Goal: Task Accomplishment & Management: Manage account settings

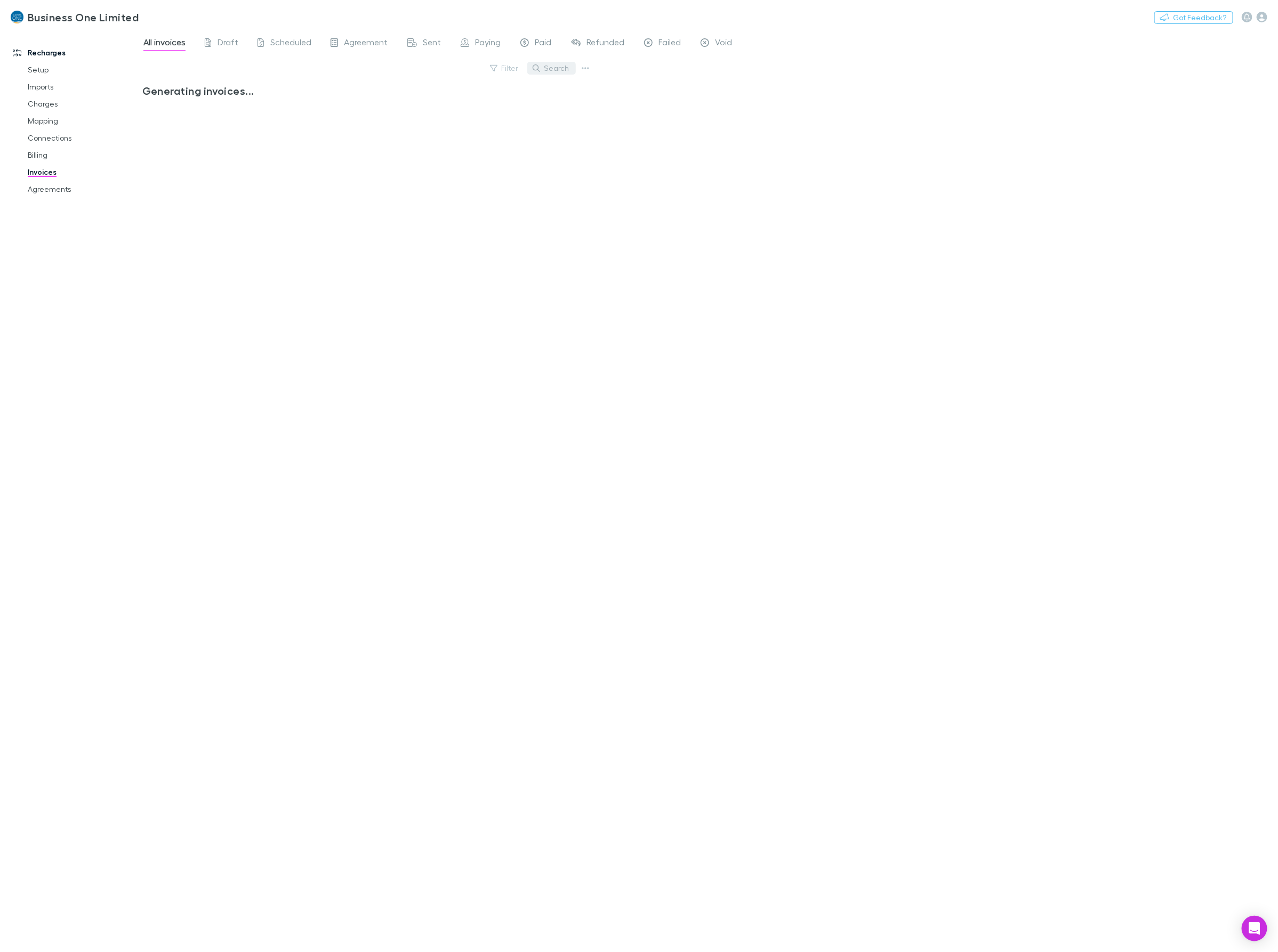
click at [558, 68] on button "Search" at bounding box center [551, 68] width 48 height 13
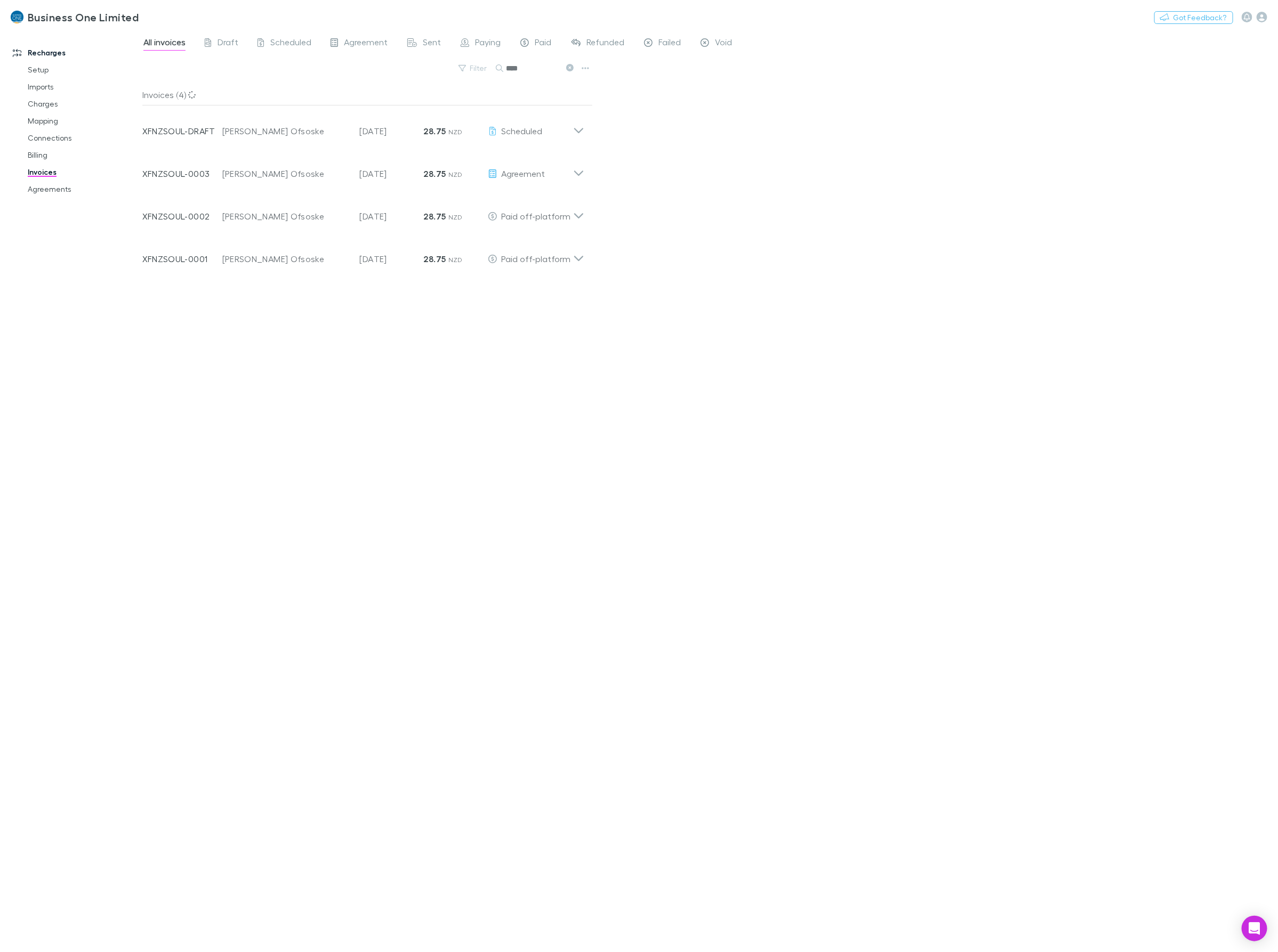
type input "****"
click at [593, 180] on div "All invoices Draft Scheduled Agreement Sent Paying Paid Refunded Failed Void Fi…" at bounding box center [710, 491] width 1135 height 922
click at [588, 176] on div "Invoice Number XFNZSOUL-0003 Customer Luke Fielden Ofsoske Invoice Date 20 Aug …" at bounding box center [364, 170] width 459 height 43
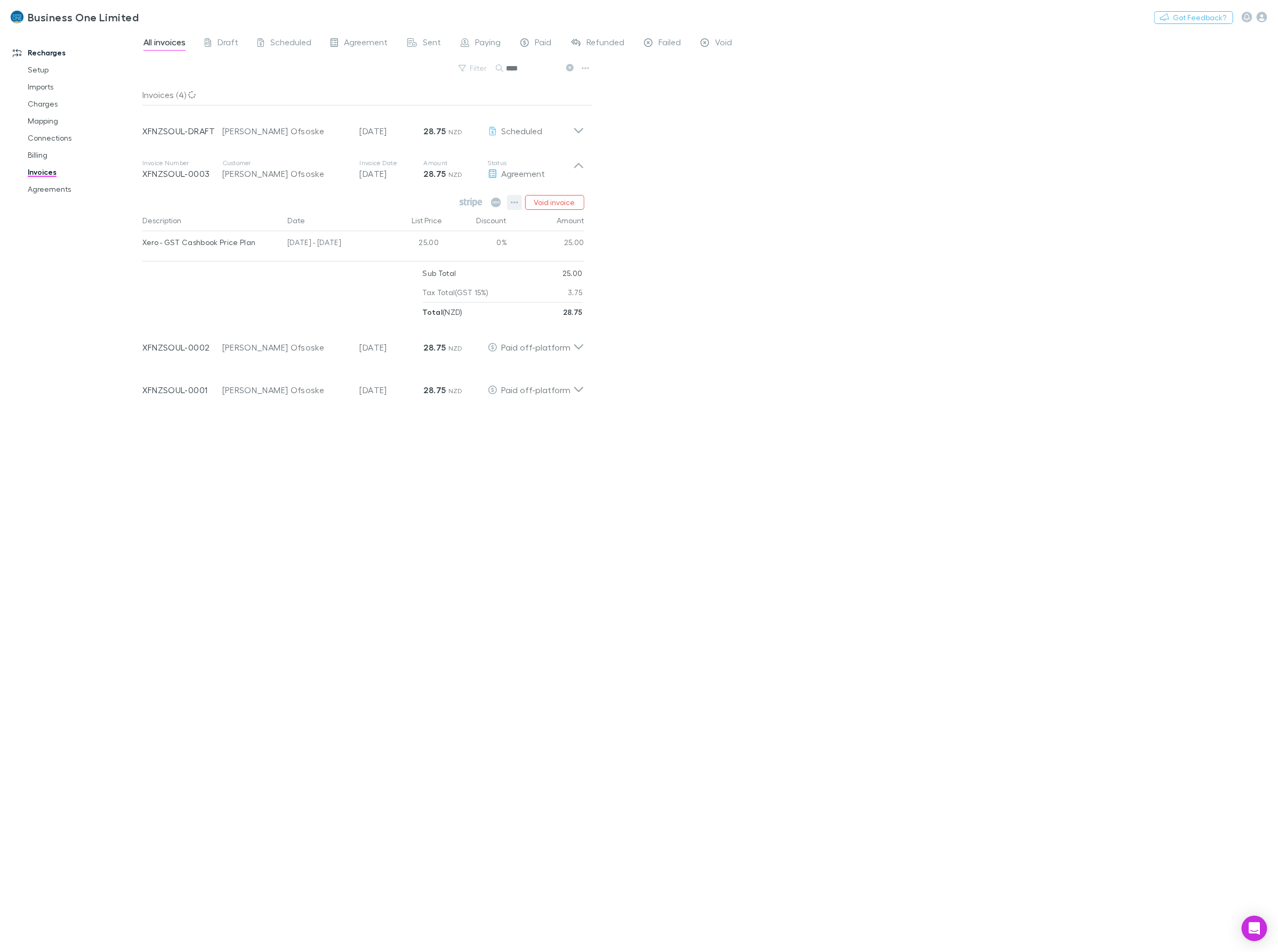
click at [516, 200] on icon "button" at bounding box center [515, 202] width 8 height 8
click at [414, 267] on p "Mark as paid" at bounding box center [449, 265] width 130 height 13
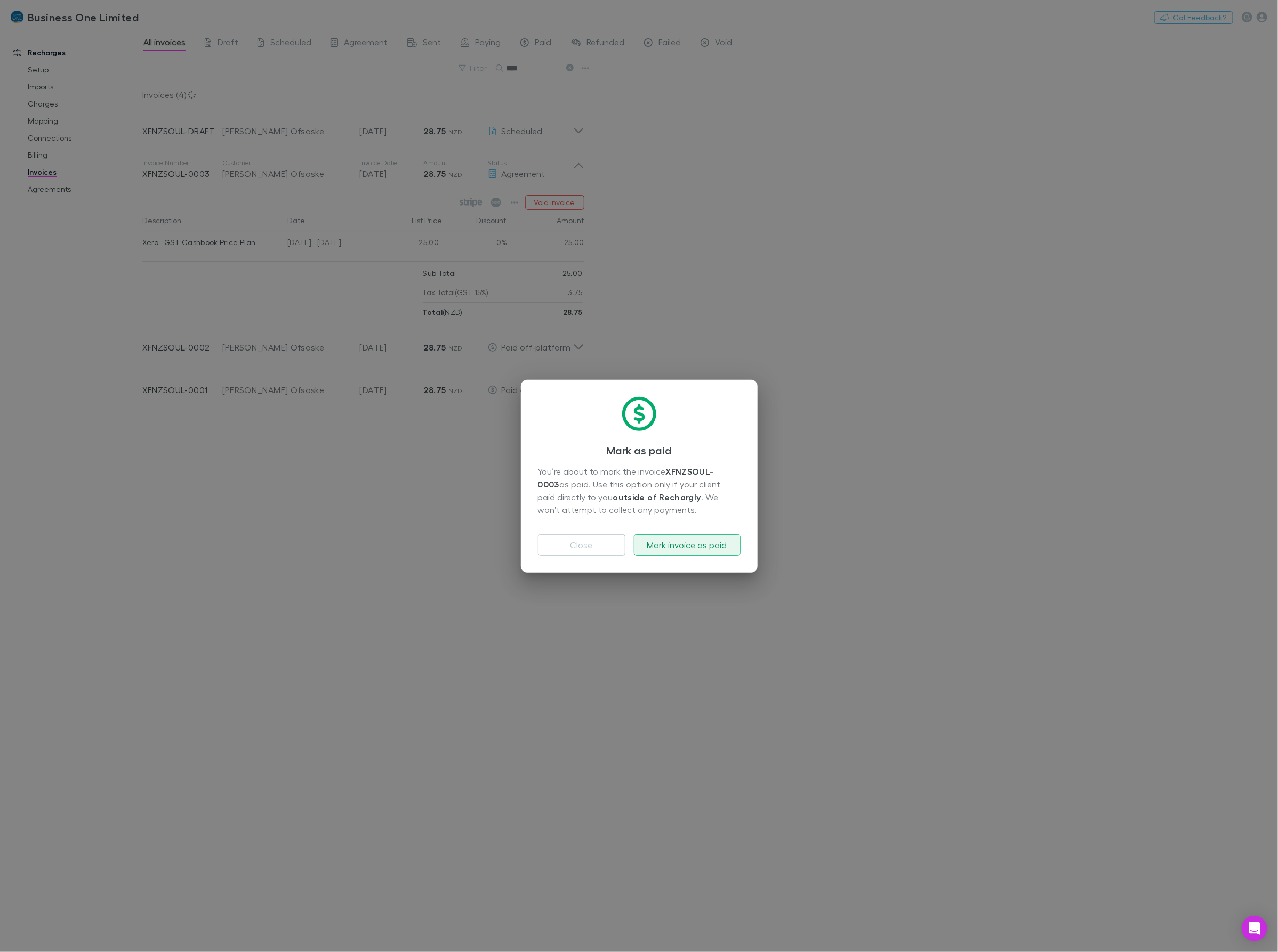
click at [668, 542] on button "Mark invoice as paid" at bounding box center [687, 545] width 106 height 21
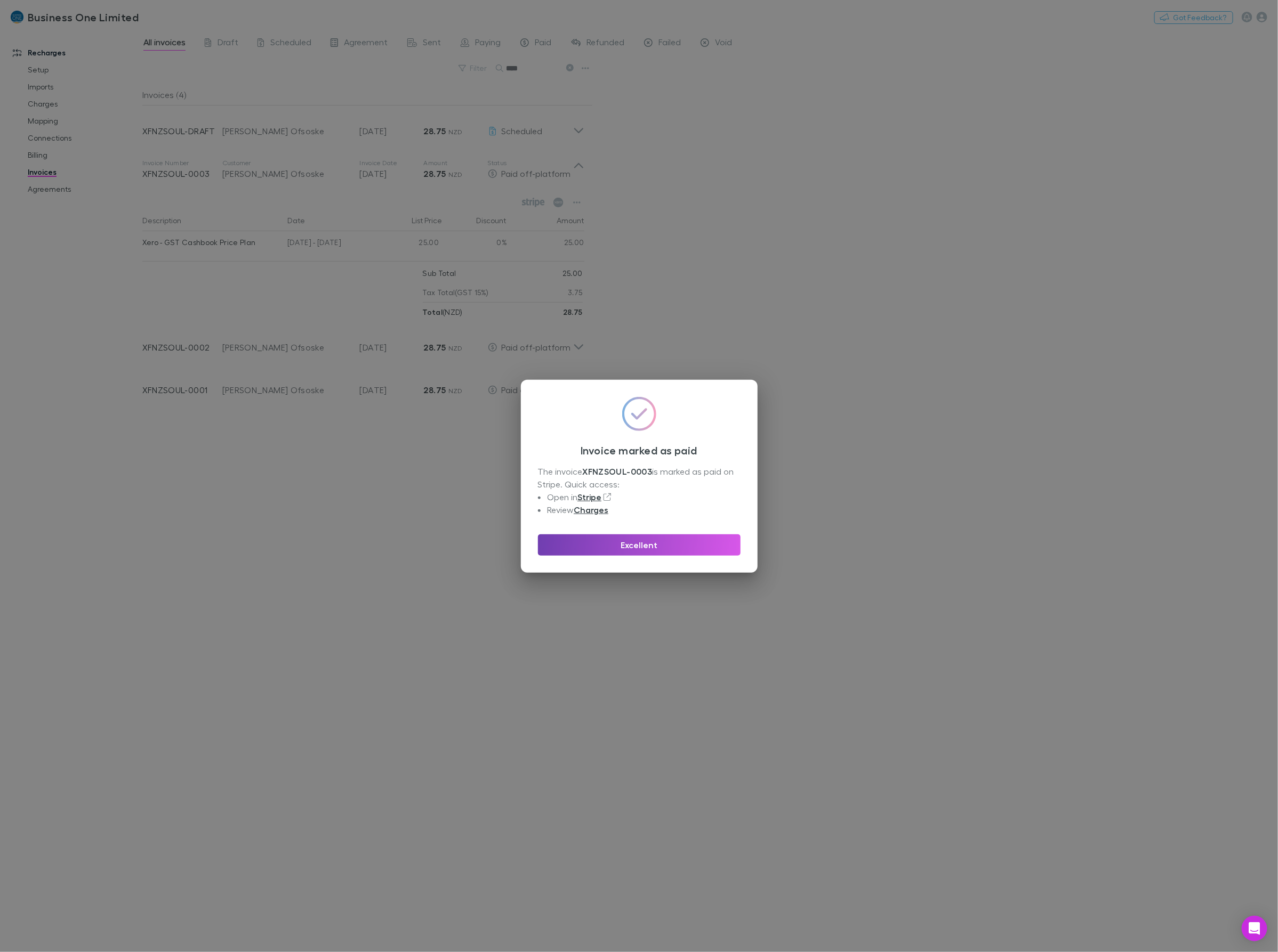
click at [609, 550] on button "Excellent" at bounding box center [639, 545] width 202 height 21
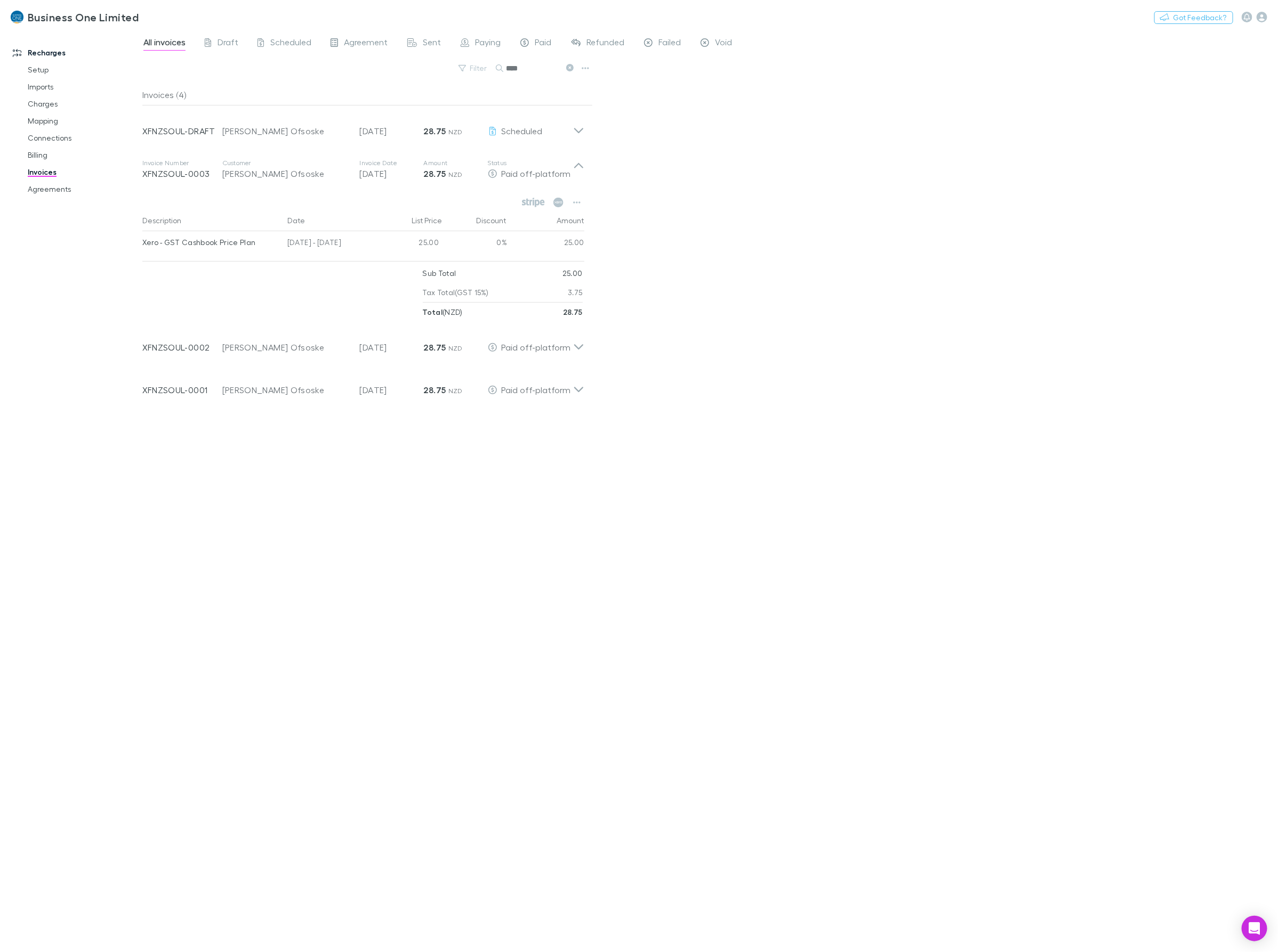
drag, startPoint x: 538, startPoint y: 66, endPoint x: 422, endPoint y: 75, distance: 116.3
click at [422, 75] on div "Filter Search ****" at bounding box center [368, 72] width 451 height 23
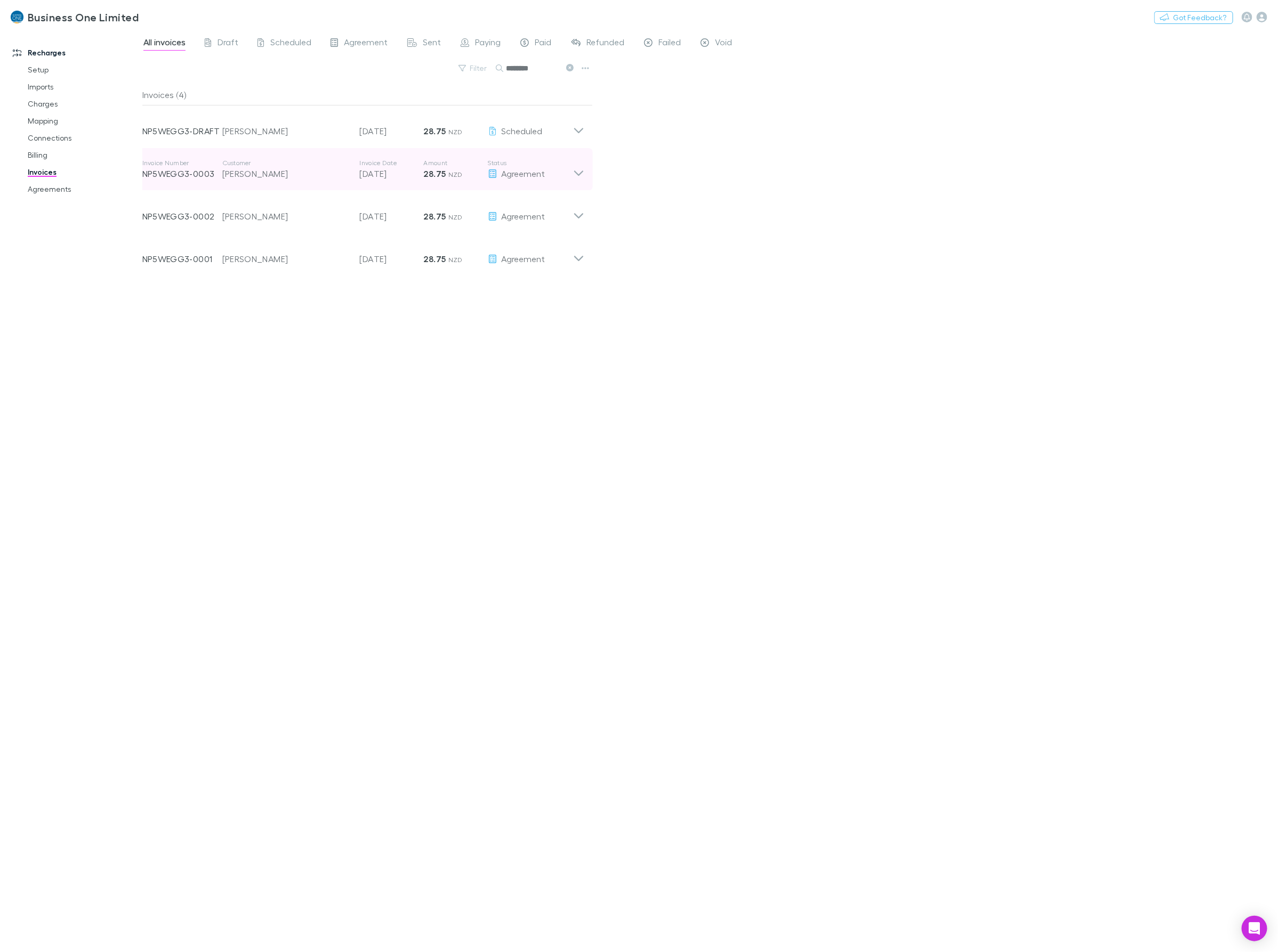
click at [589, 167] on div "Invoice Number NP5WEGG3-0003 Customer Caroline Patricia Reid Invoice Date 20 Au…" at bounding box center [364, 170] width 459 height 43
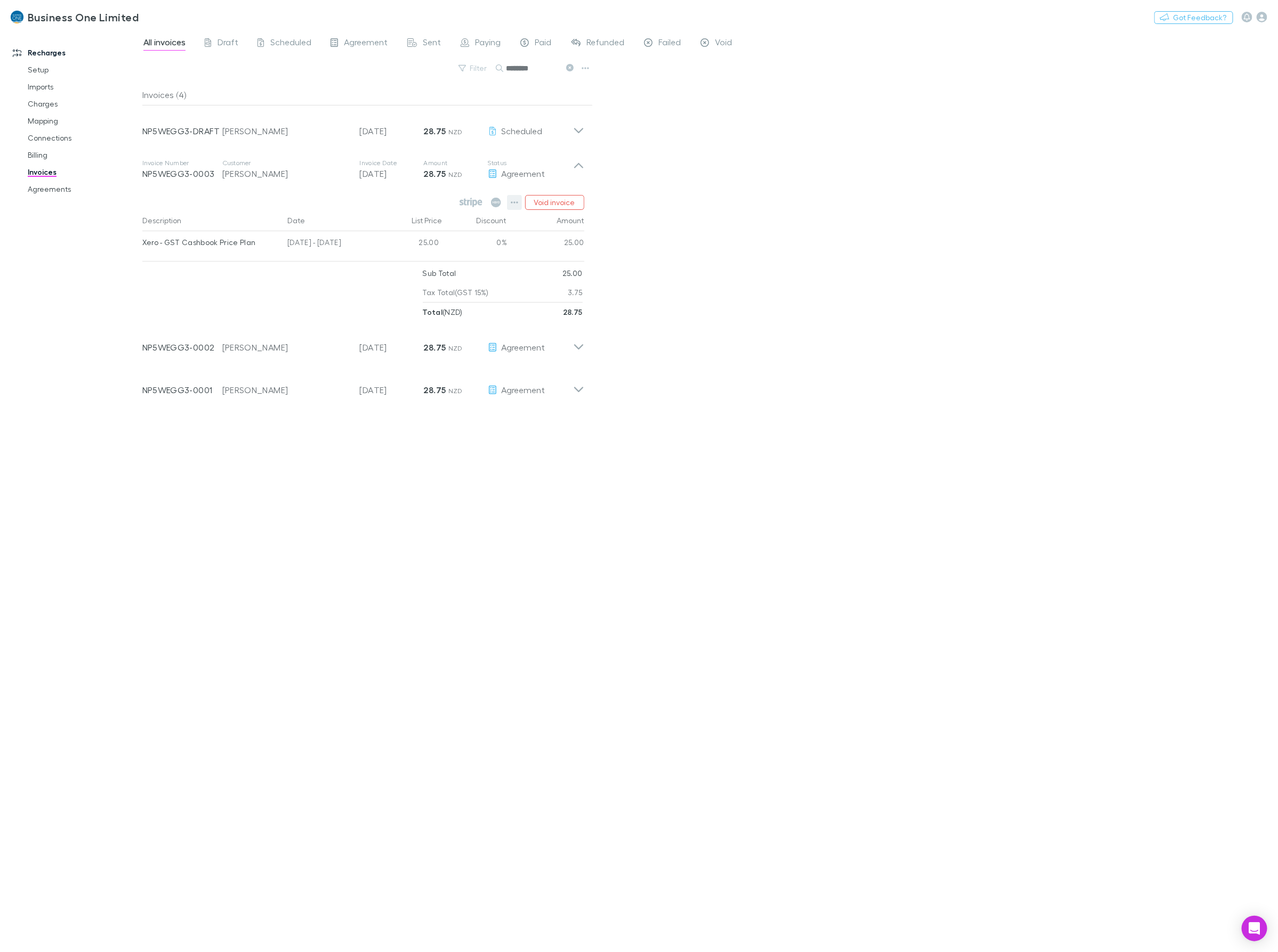
click at [513, 202] on icon "button" at bounding box center [515, 202] width 8 height 8
click at [408, 264] on p "Mark as paid" at bounding box center [449, 265] width 130 height 13
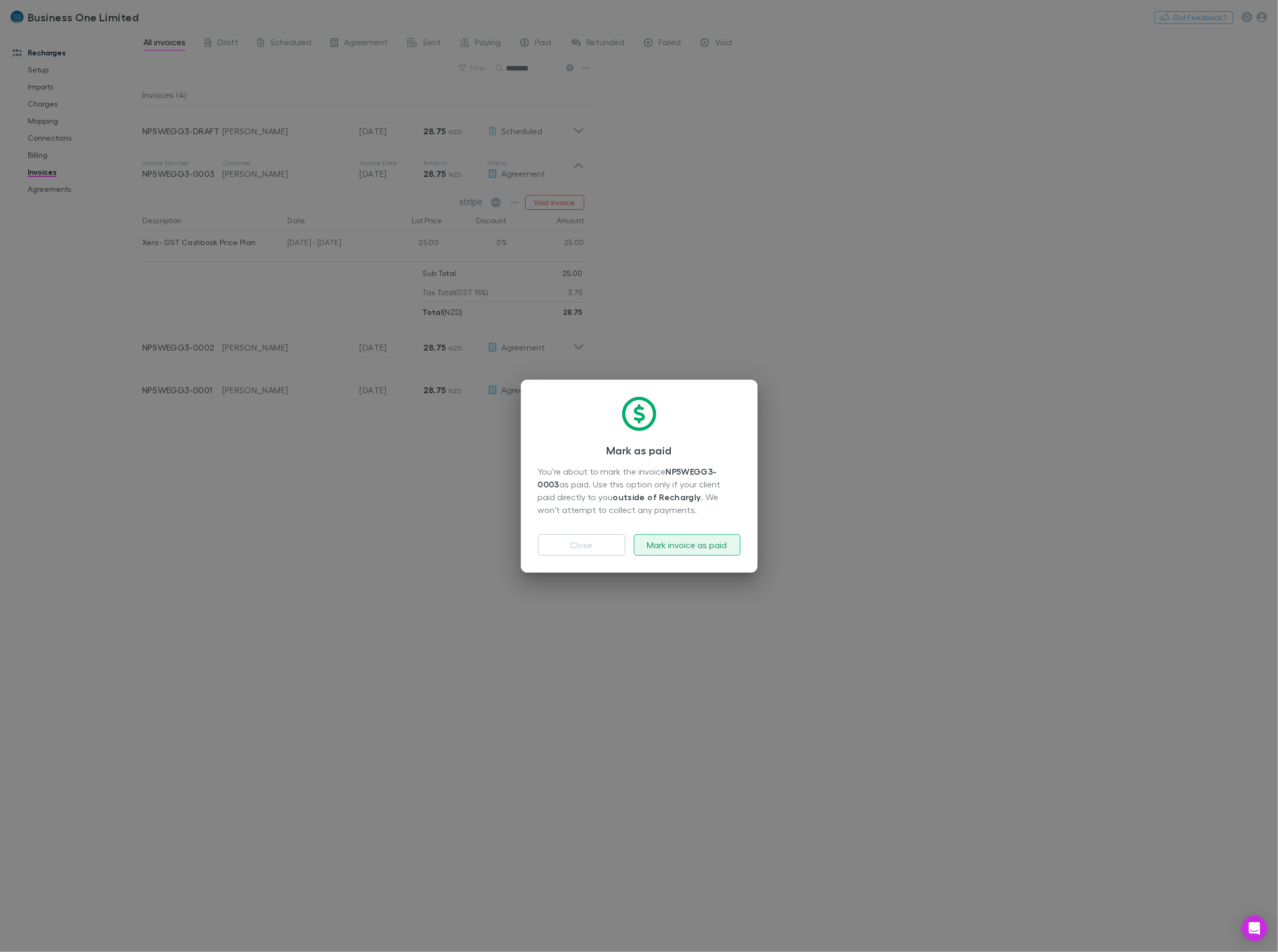
click at [663, 552] on button "Mark invoice as paid" at bounding box center [687, 545] width 106 height 21
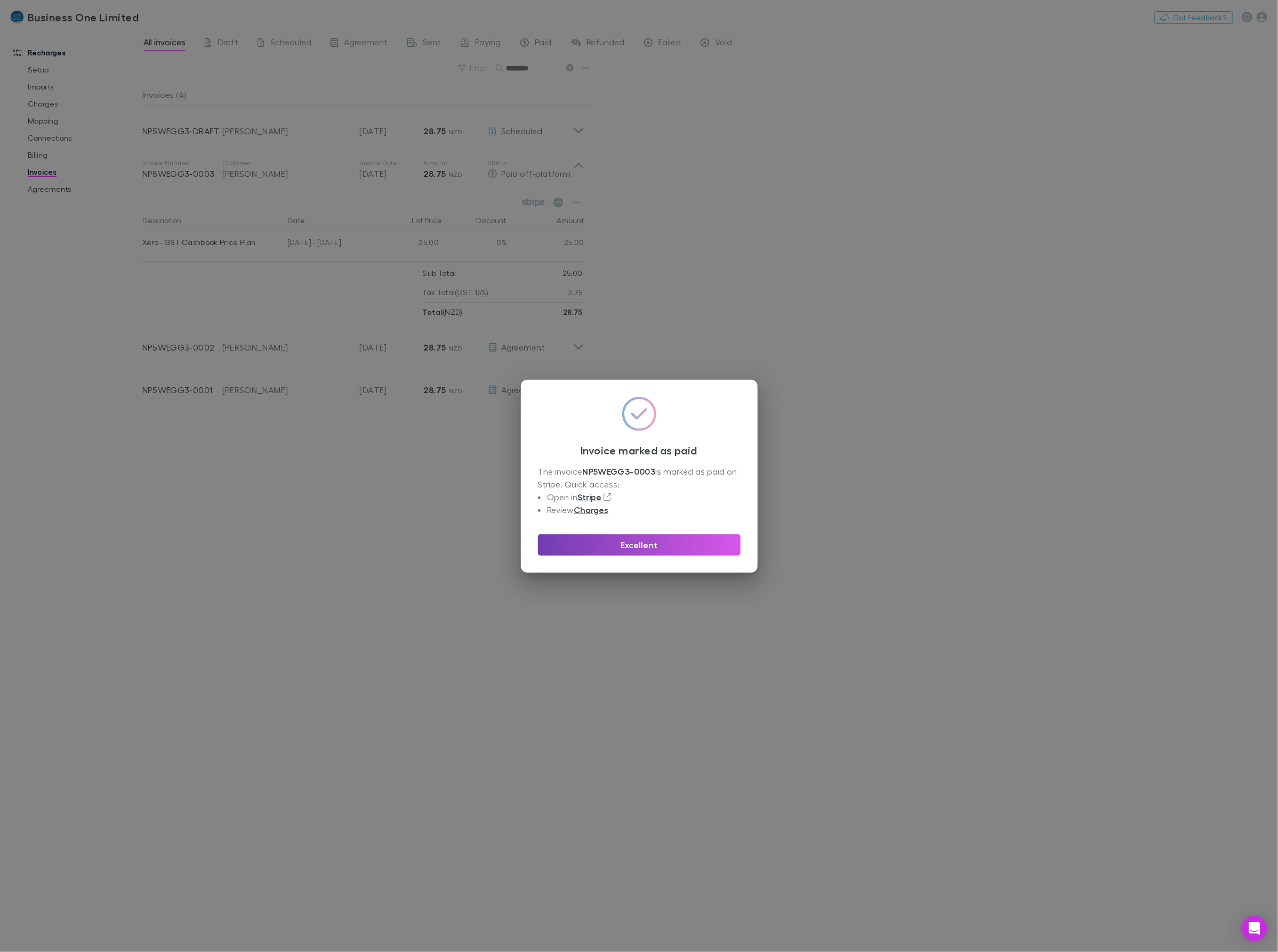
click at [591, 538] on button "Excellent" at bounding box center [639, 545] width 202 height 21
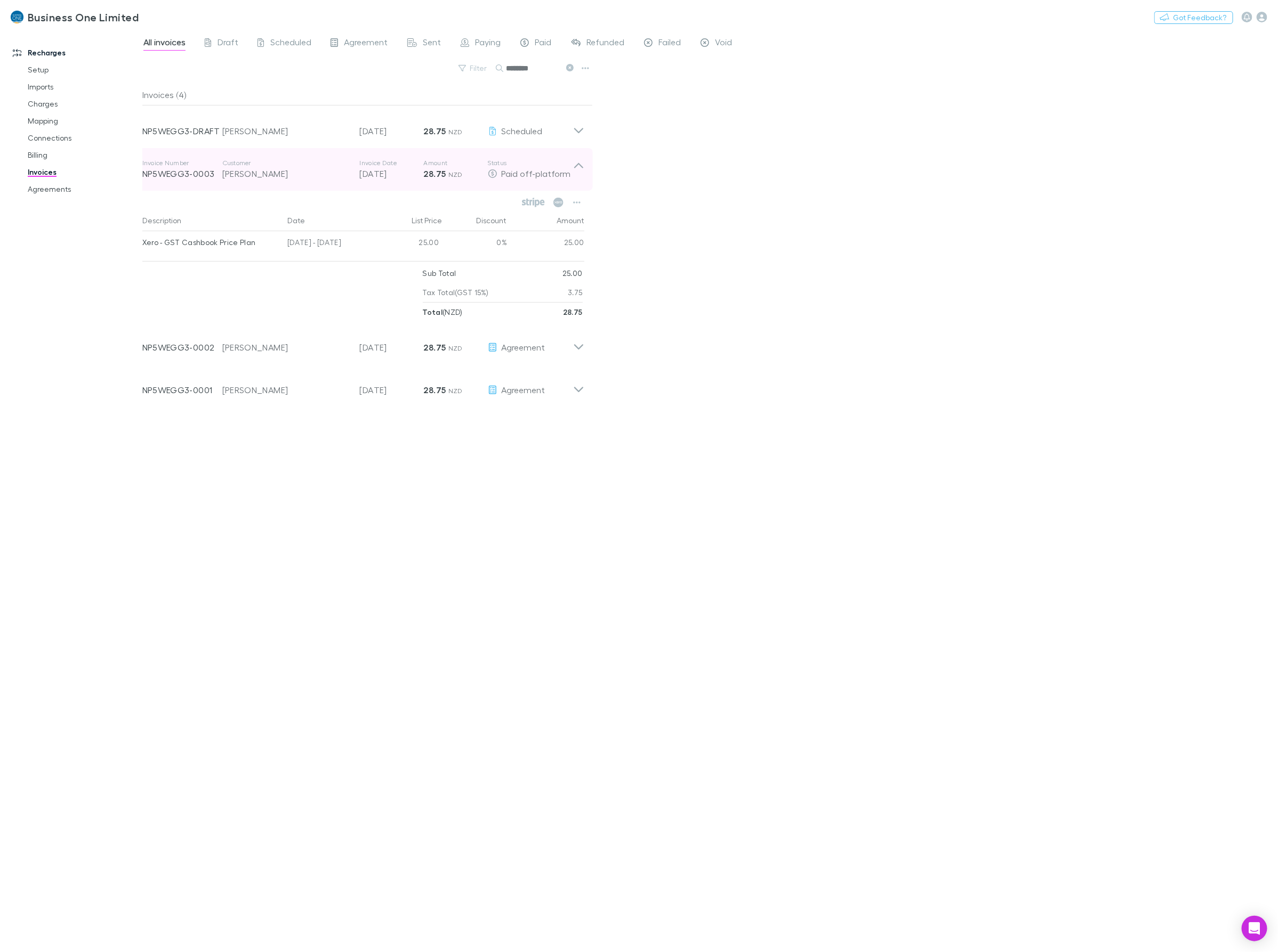
click at [577, 165] on icon at bounding box center [578, 166] width 9 height 5
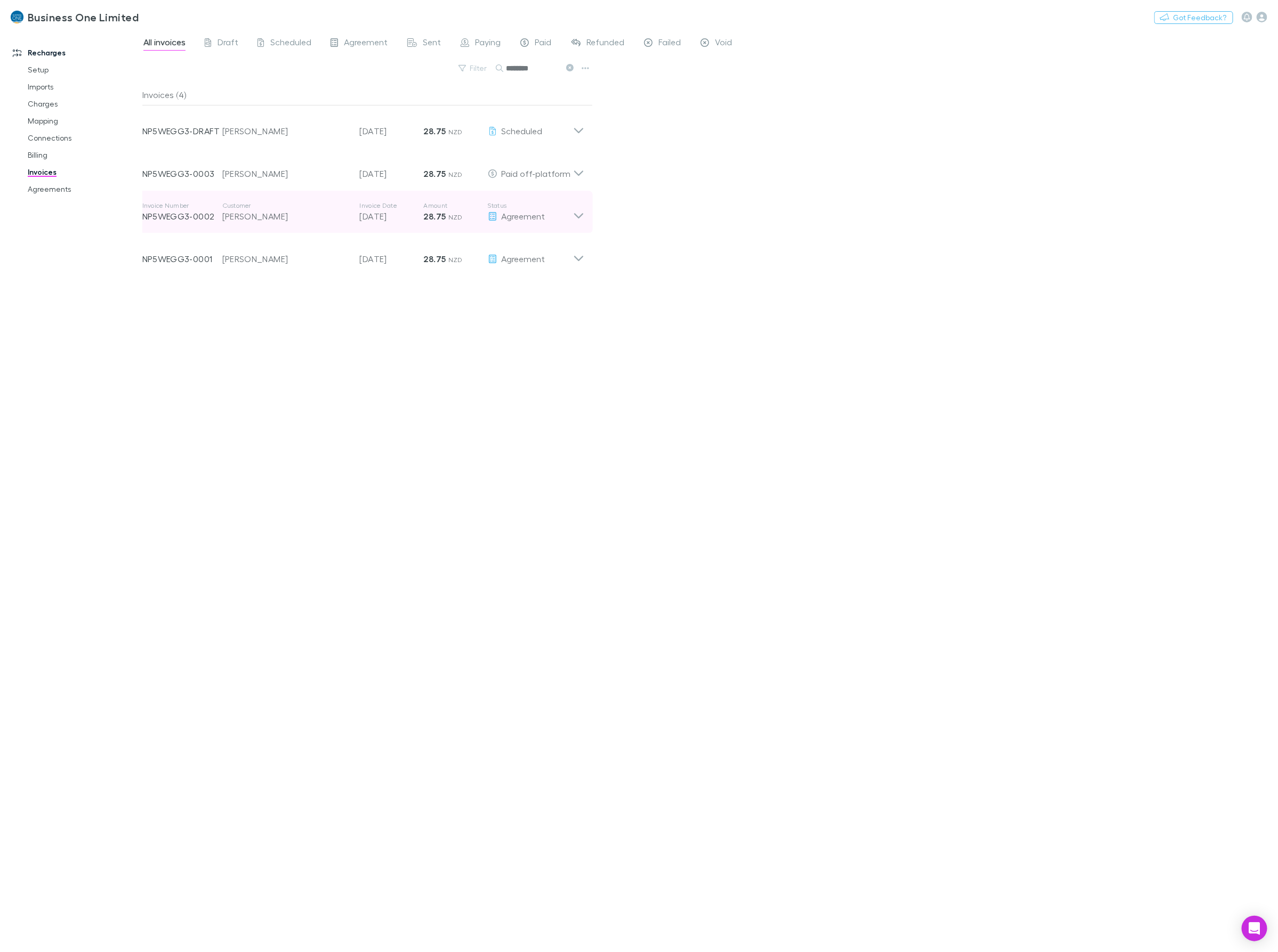
click at [577, 211] on icon at bounding box center [578, 212] width 11 height 21
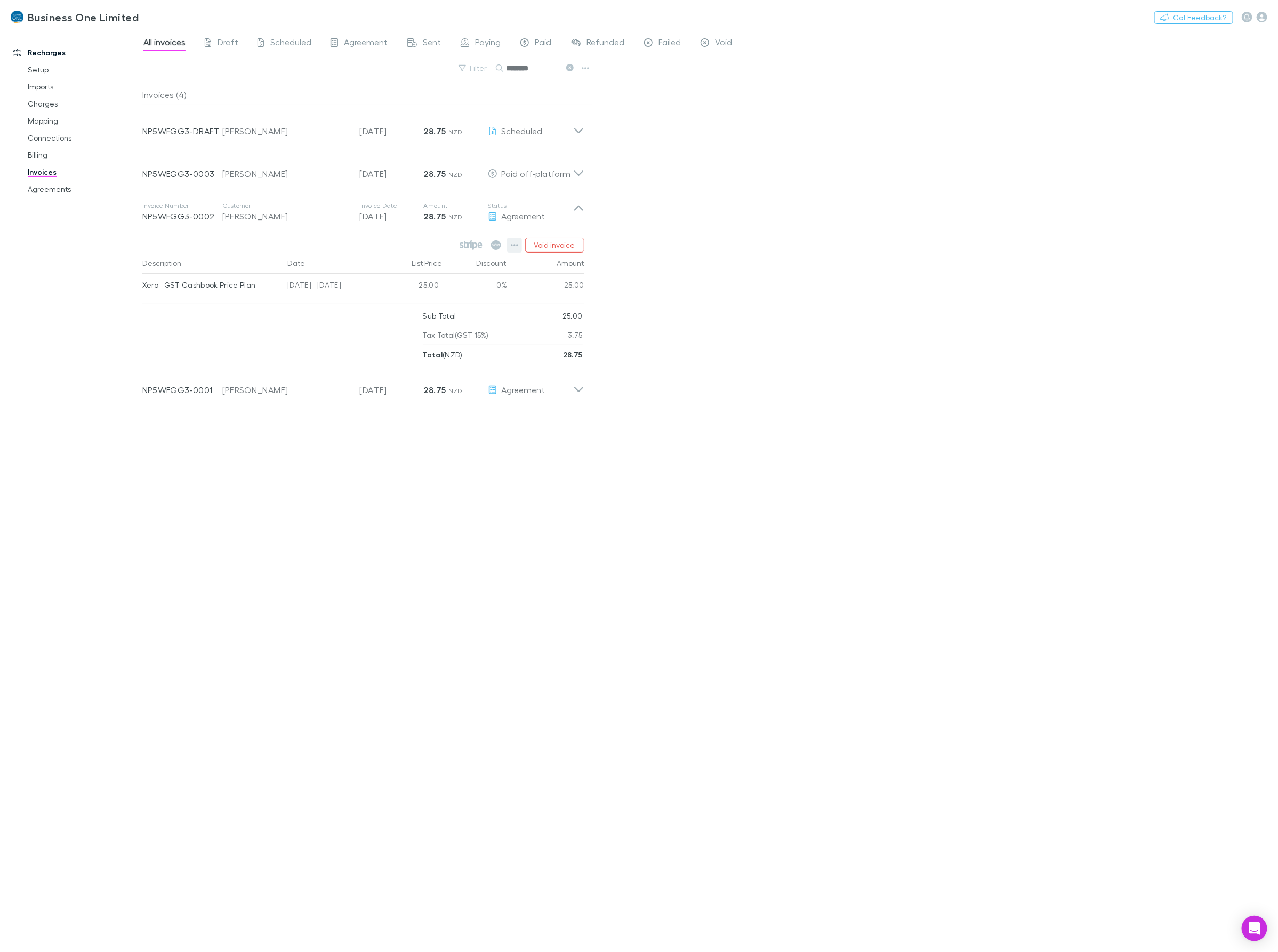
click at [518, 248] on icon "button" at bounding box center [515, 245] width 8 height 8
click at [412, 310] on p "Mark as paid" at bounding box center [449, 307] width 130 height 13
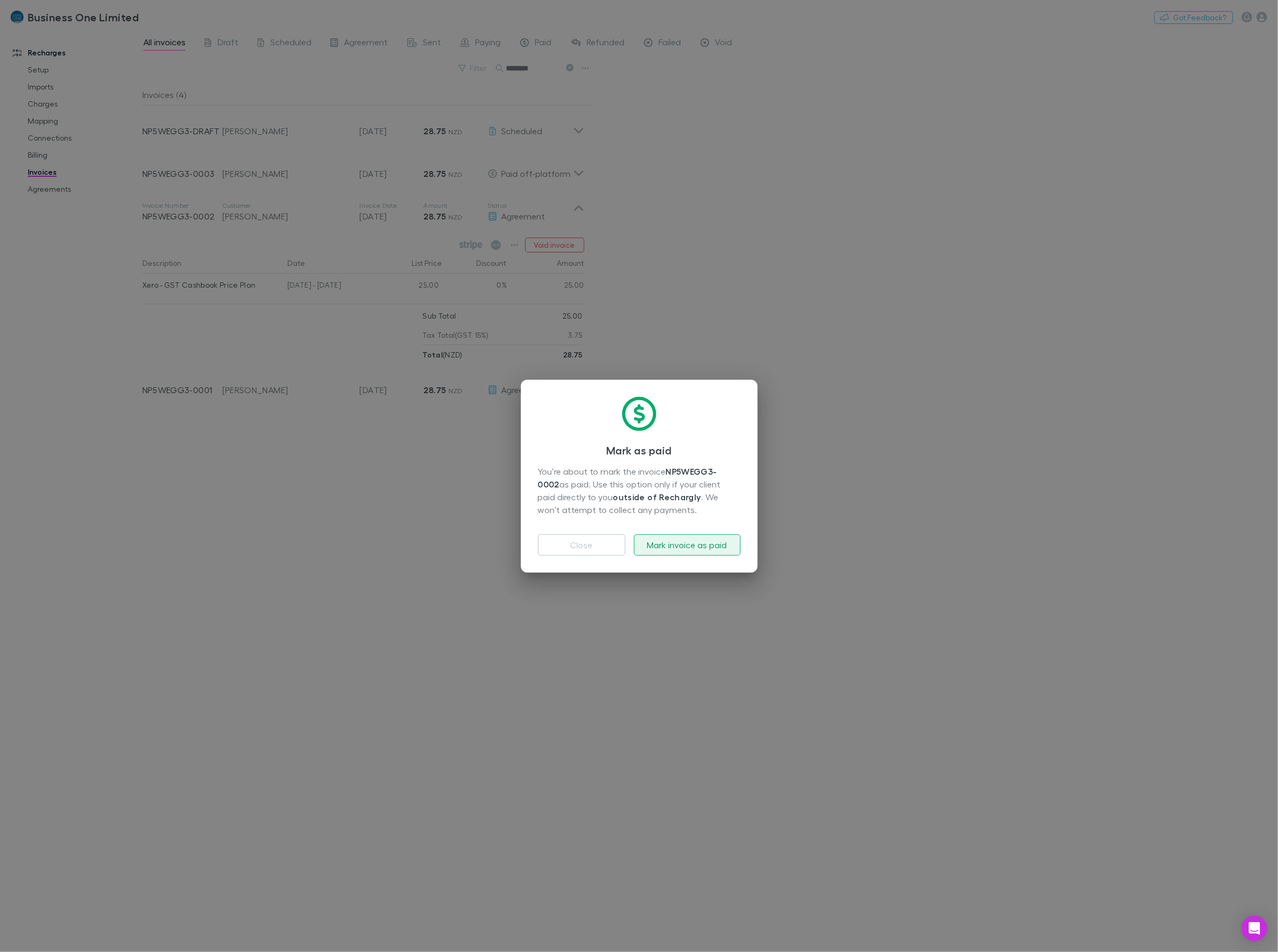
click at [701, 547] on button "Mark invoice as paid" at bounding box center [687, 545] width 106 height 21
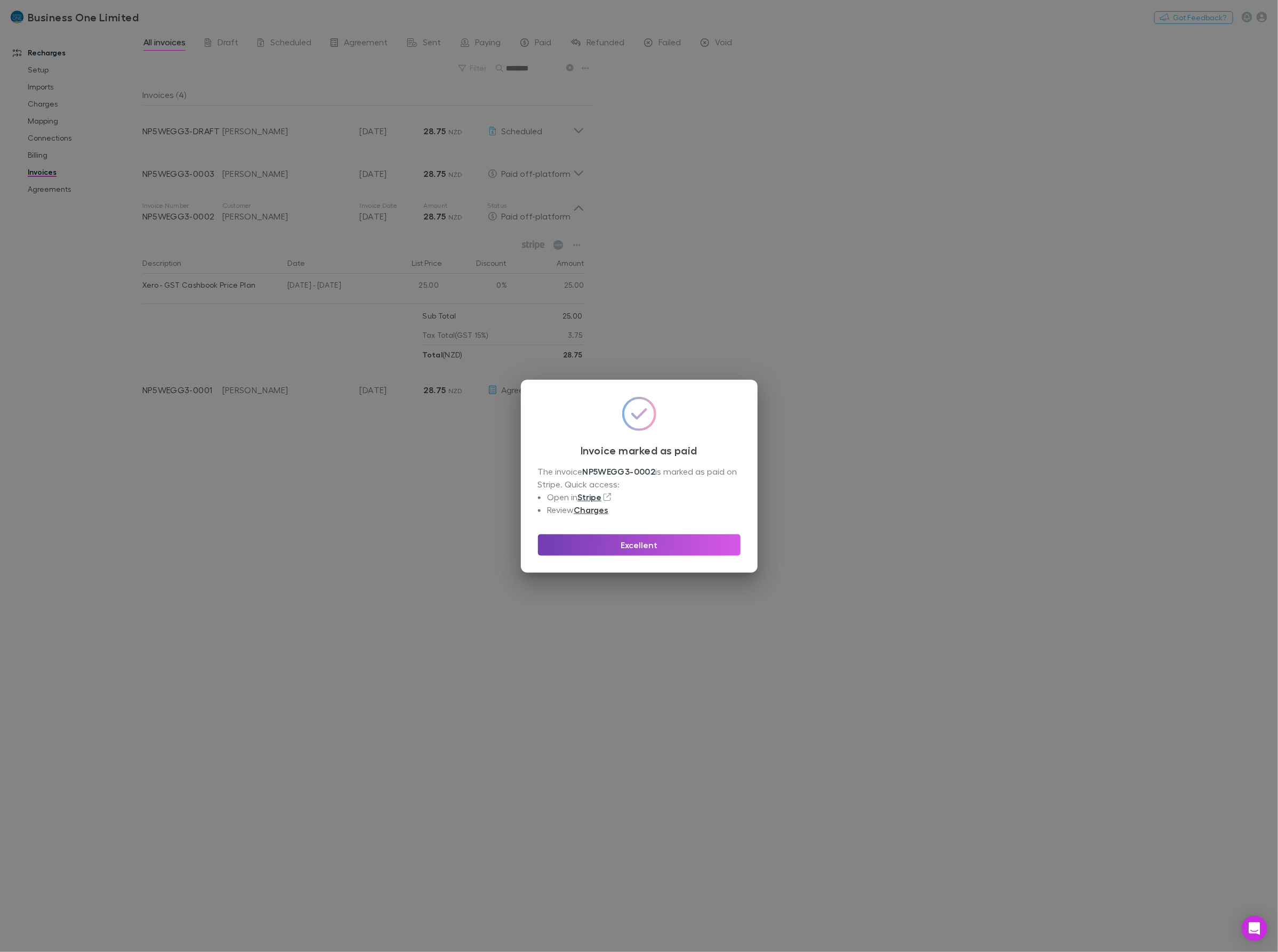
click at [641, 547] on button "Excellent" at bounding box center [639, 545] width 202 height 21
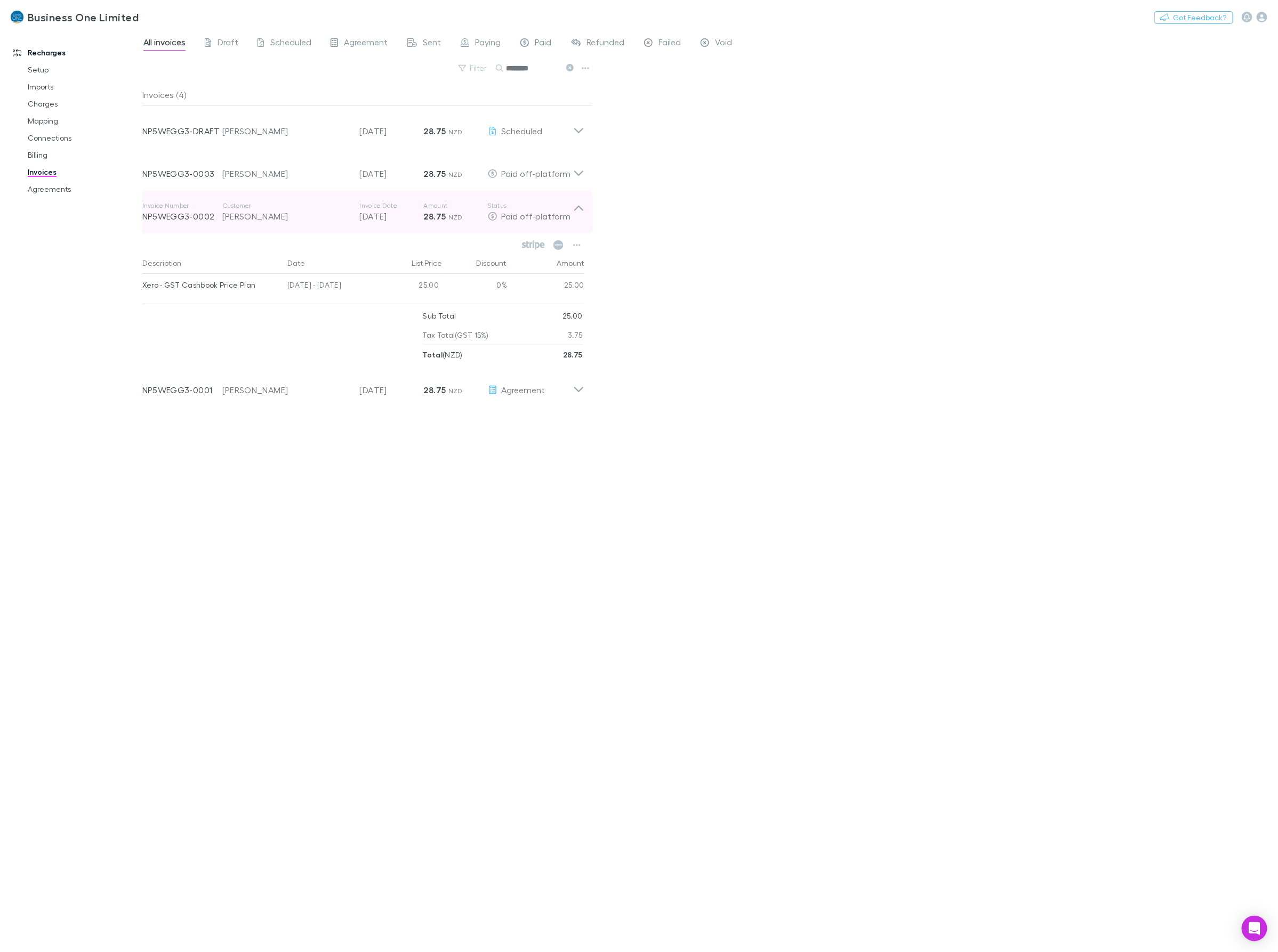
click at [574, 209] on icon at bounding box center [578, 212] width 11 height 21
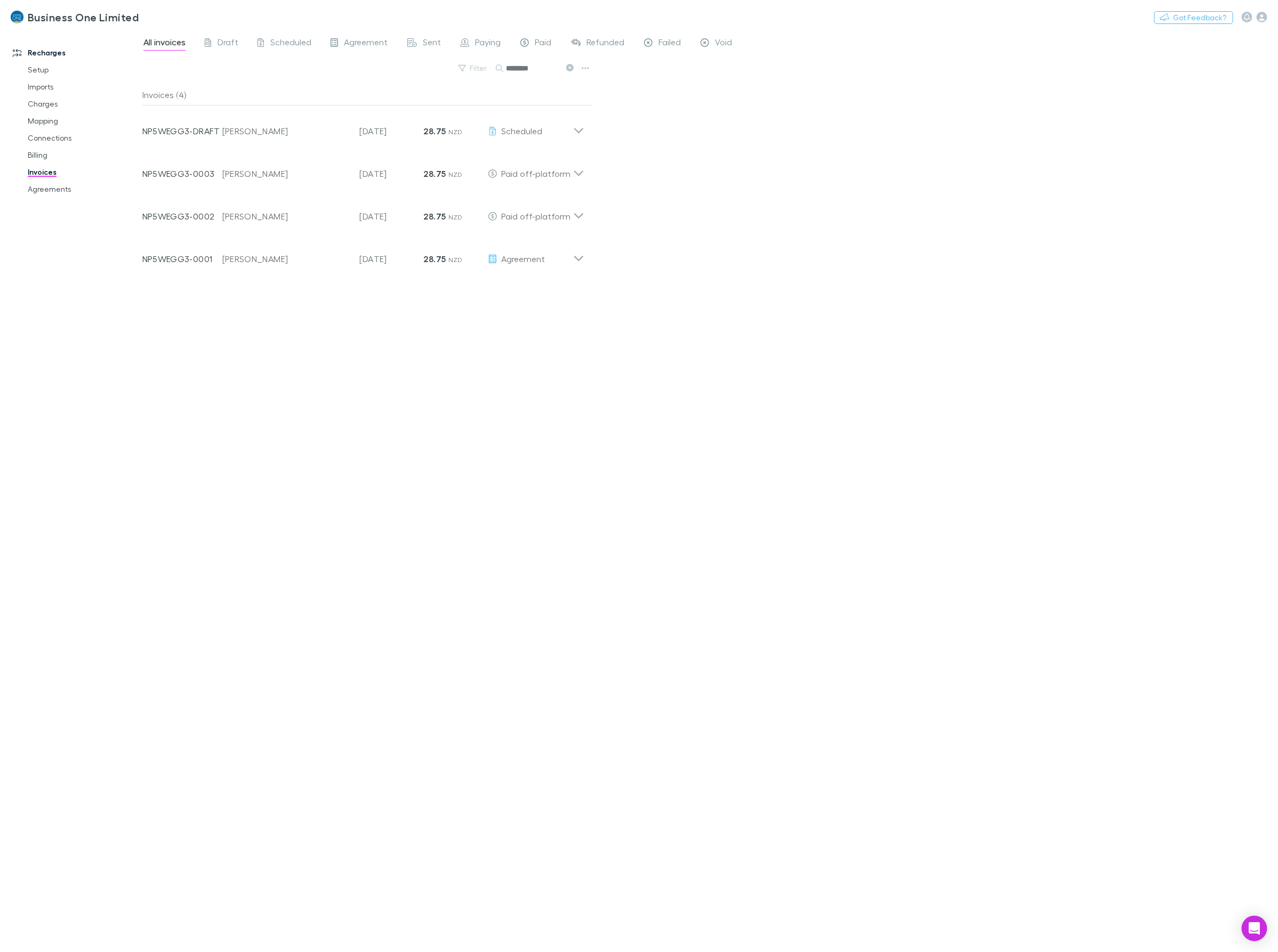
click at [676, 243] on div "All invoices Draft Scheduled Agreement Sent Paying Paid Refunded Failed Void Fi…" at bounding box center [710, 491] width 1135 height 922
click at [590, 262] on div "Invoice Number NP5WEGG3-0001 Customer Caroline Patricia Reid Invoice Date 30 Ju…" at bounding box center [364, 255] width 459 height 43
click at [515, 289] on icon "button" at bounding box center [515, 287] width 8 height 8
click at [422, 355] on p "Mark as paid" at bounding box center [449, 350] width 130 height 13
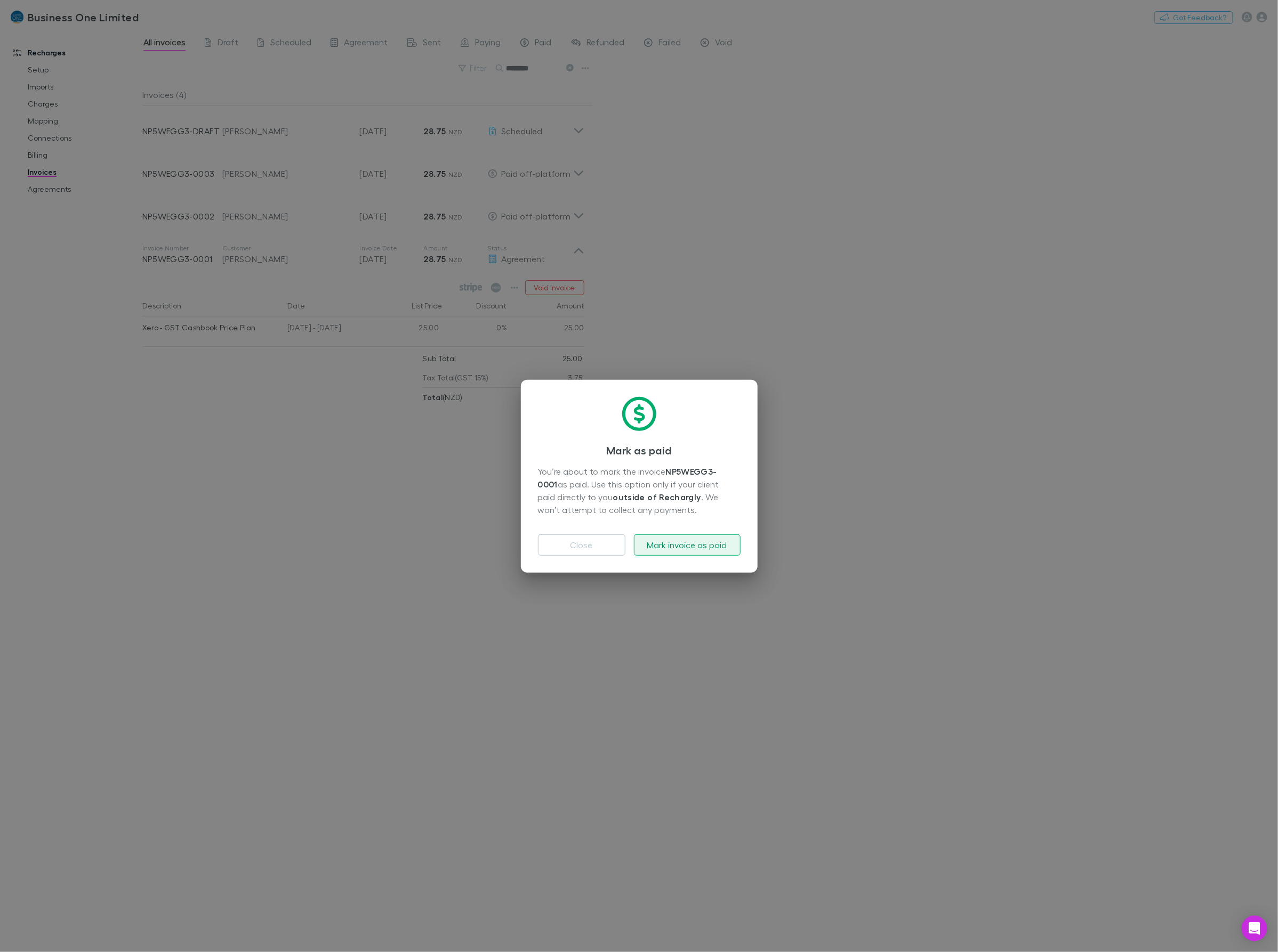
click at [700, 545] on button "Mark invoice as paid" at bounding box center [687, 545] width 106 height 21
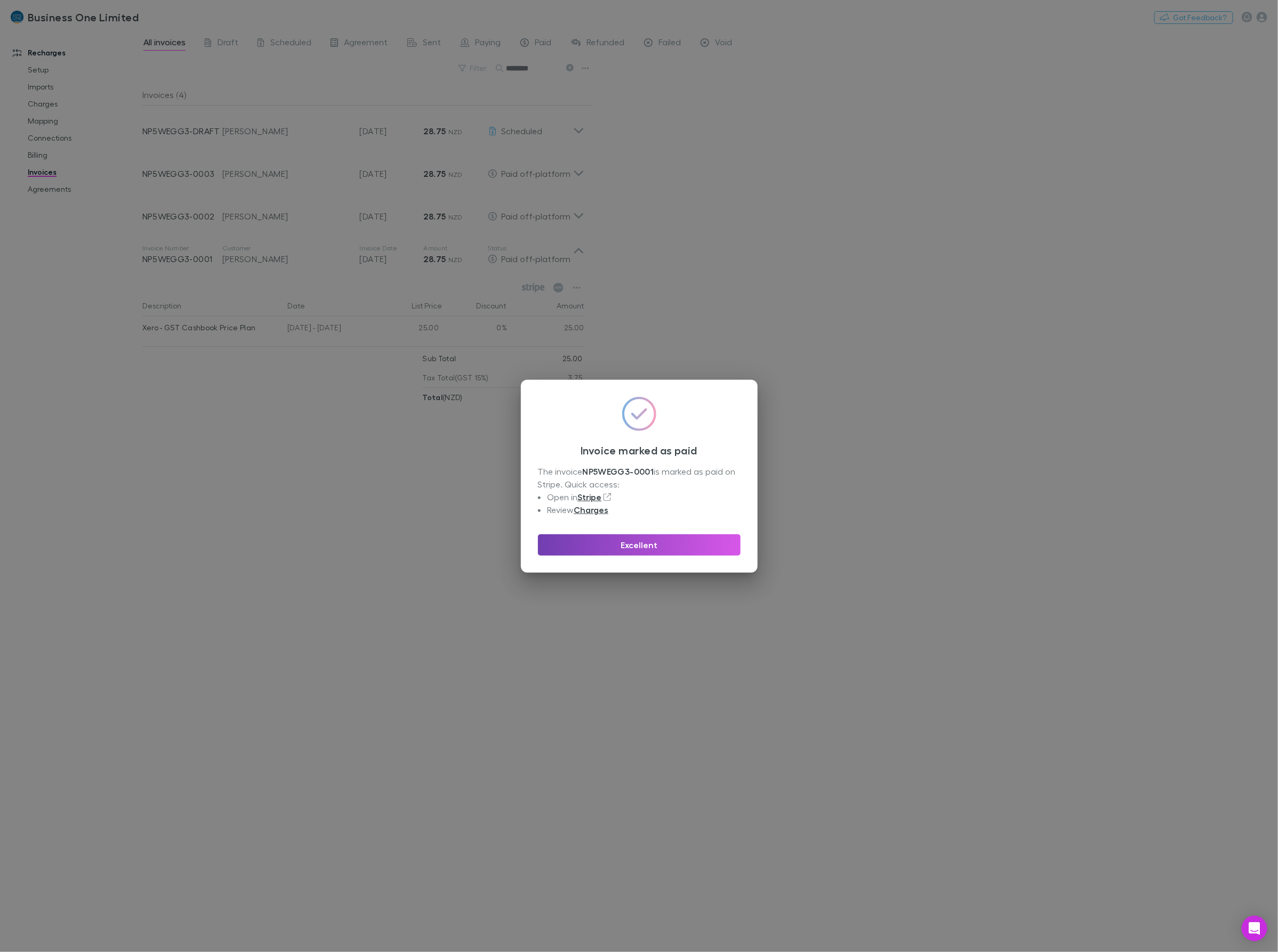
click at [638, 550] on button "Excellent" at bounding box center [639, 545] width 202 height 21
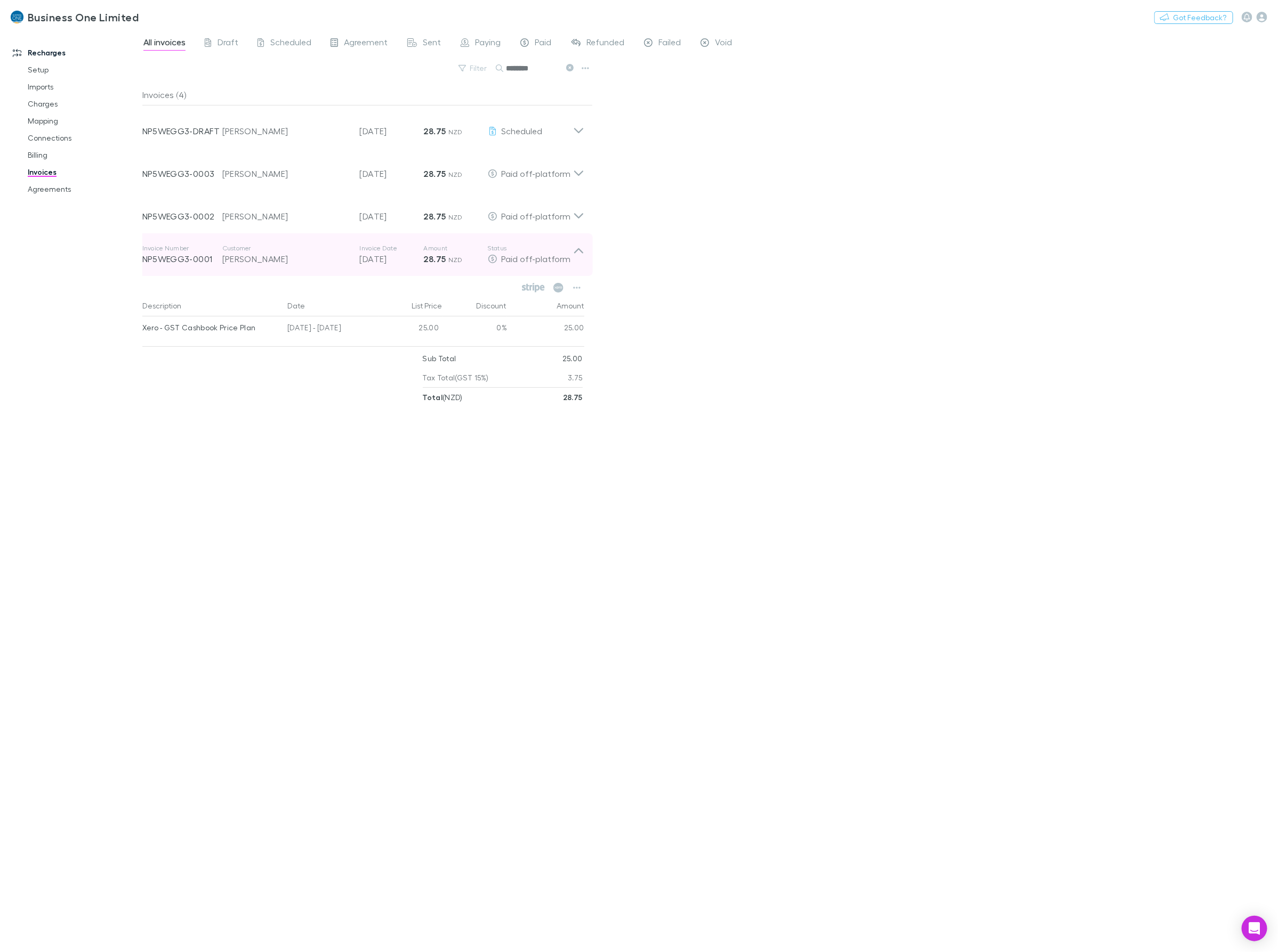
click at [590, 248] on div "Invoice Number NP5WEGG3-0001 Customer Caroline Patricia Reid Invoice Date 30 Ju…" at bounding box center [364, 255] width 459 height 43
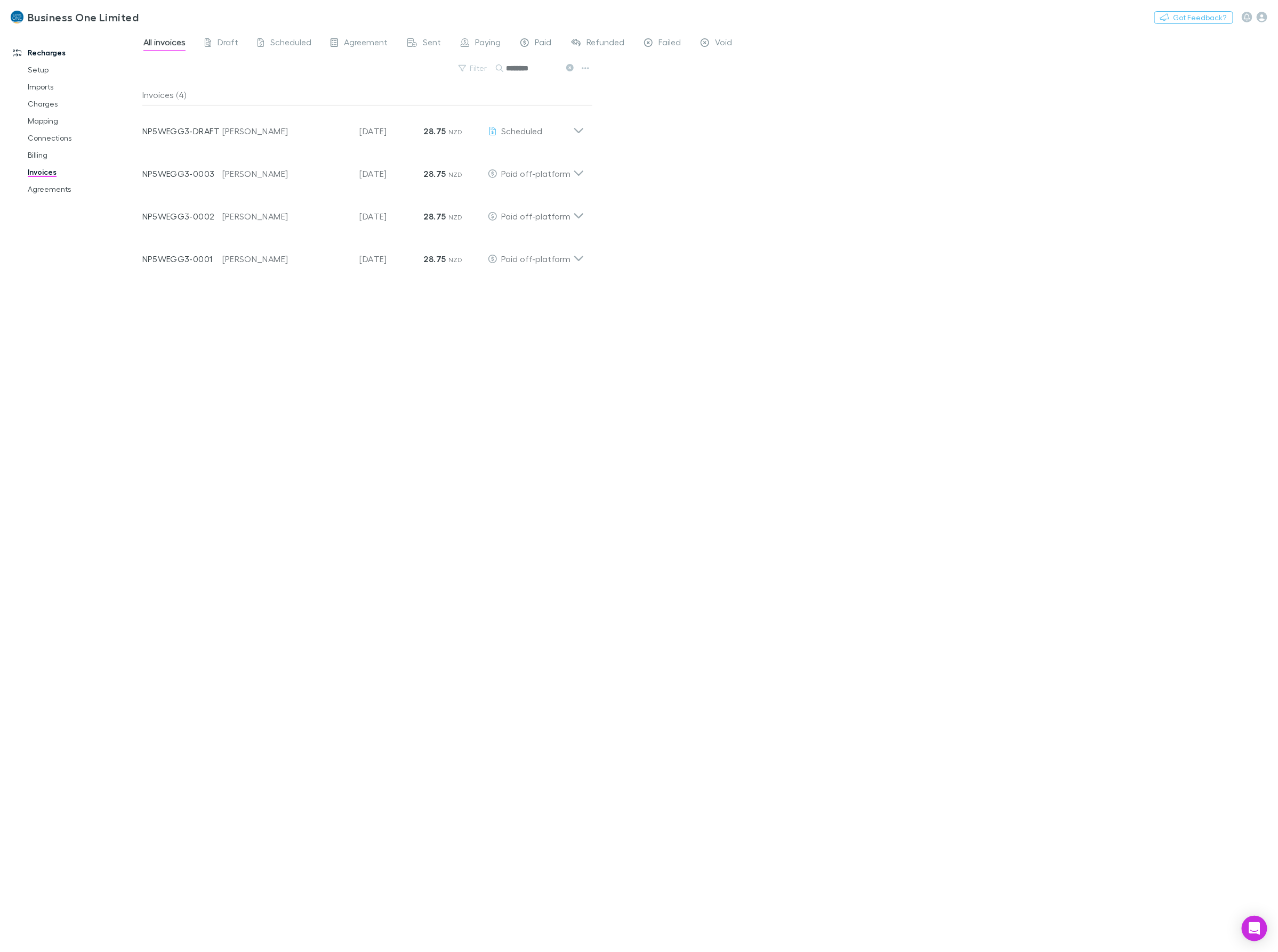
click at [706, 232] on div "All invoices Draft Scheduled Agreement Sent Paying Paid Refunded Failed Void Fi…" at bounding box center [710, 491] width 1135 height 922
drag, startPoint x: 550, startPoint y: 71, endPoint x: 285, endPoint y: 75, distance: 265.0
click at [291, 75] on div "Filter Search ********" at bounding box center [368, 72] width 451 height 23
type input "****"
click at [581, 168] on icon at bounding box center [578, 169] width 11 height 21
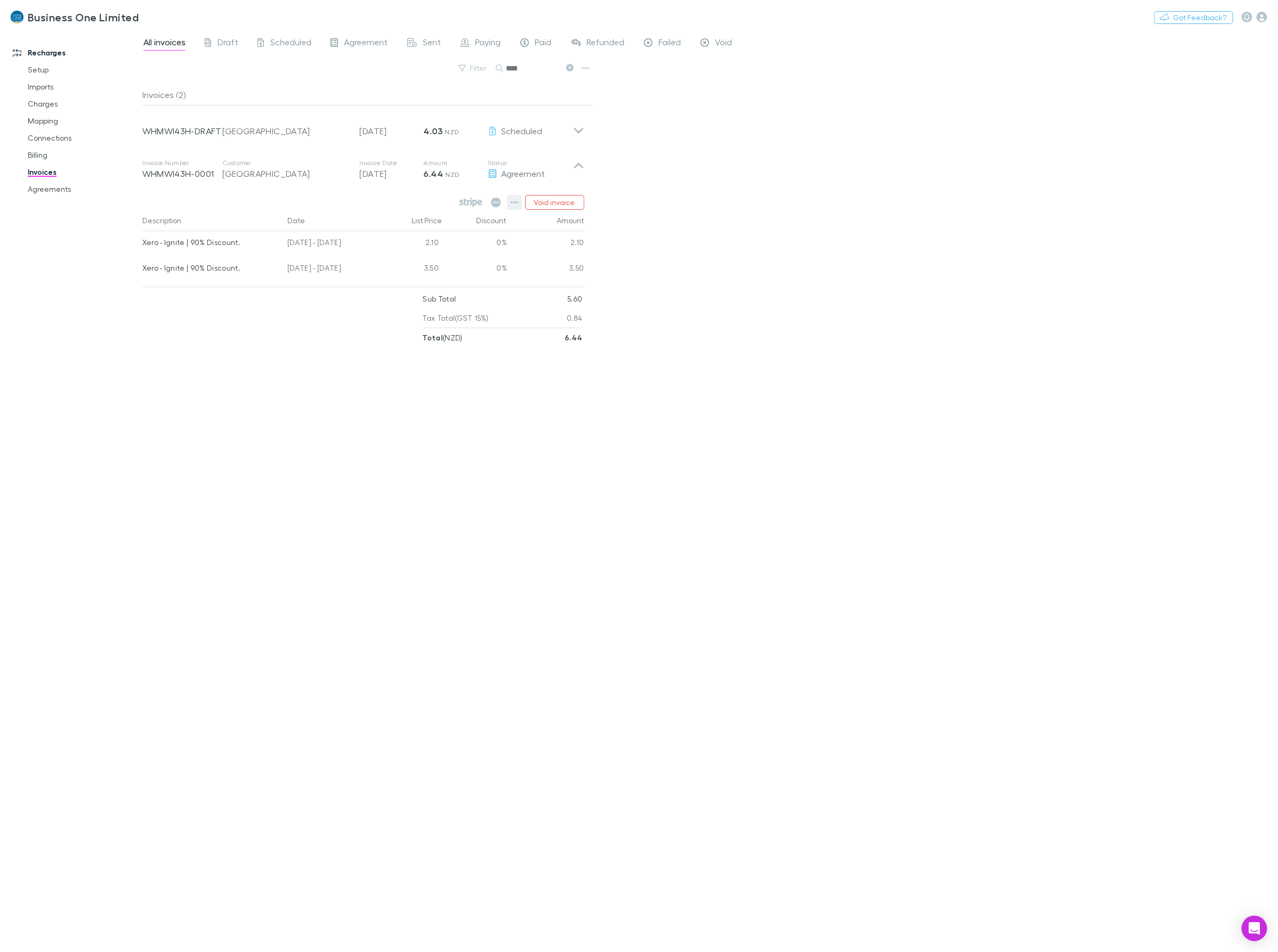
click at [511, 205] on icon "button" at bounding box center [515, 202] width 8 height 8
click at [422, 264] on p "Mark as paid" at bounding box center [449, 265] width 130 height 13
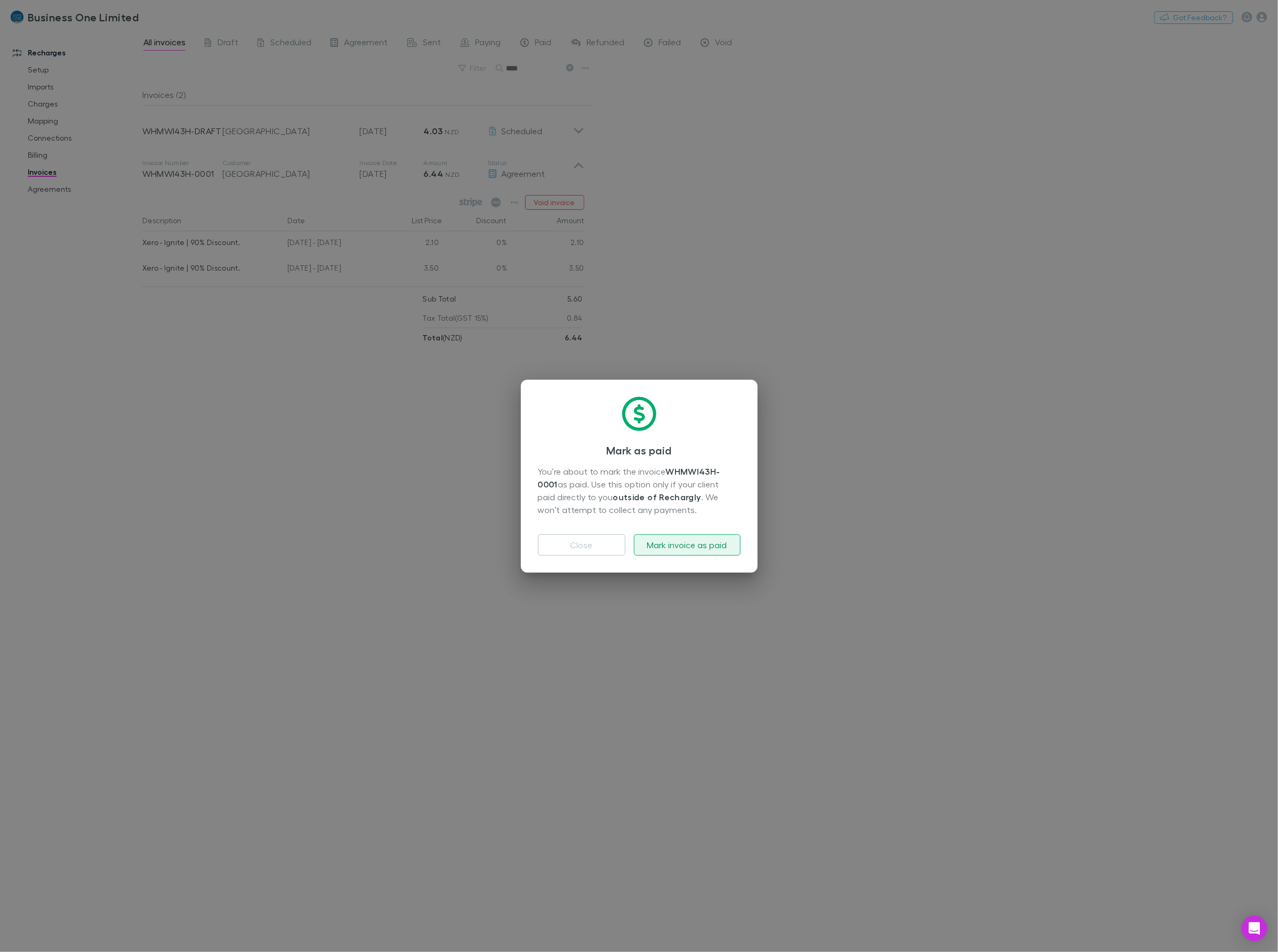
click at [665, 537] on button "Mark invoice as paid" at bounding box center [687, 545] width 106 height 21
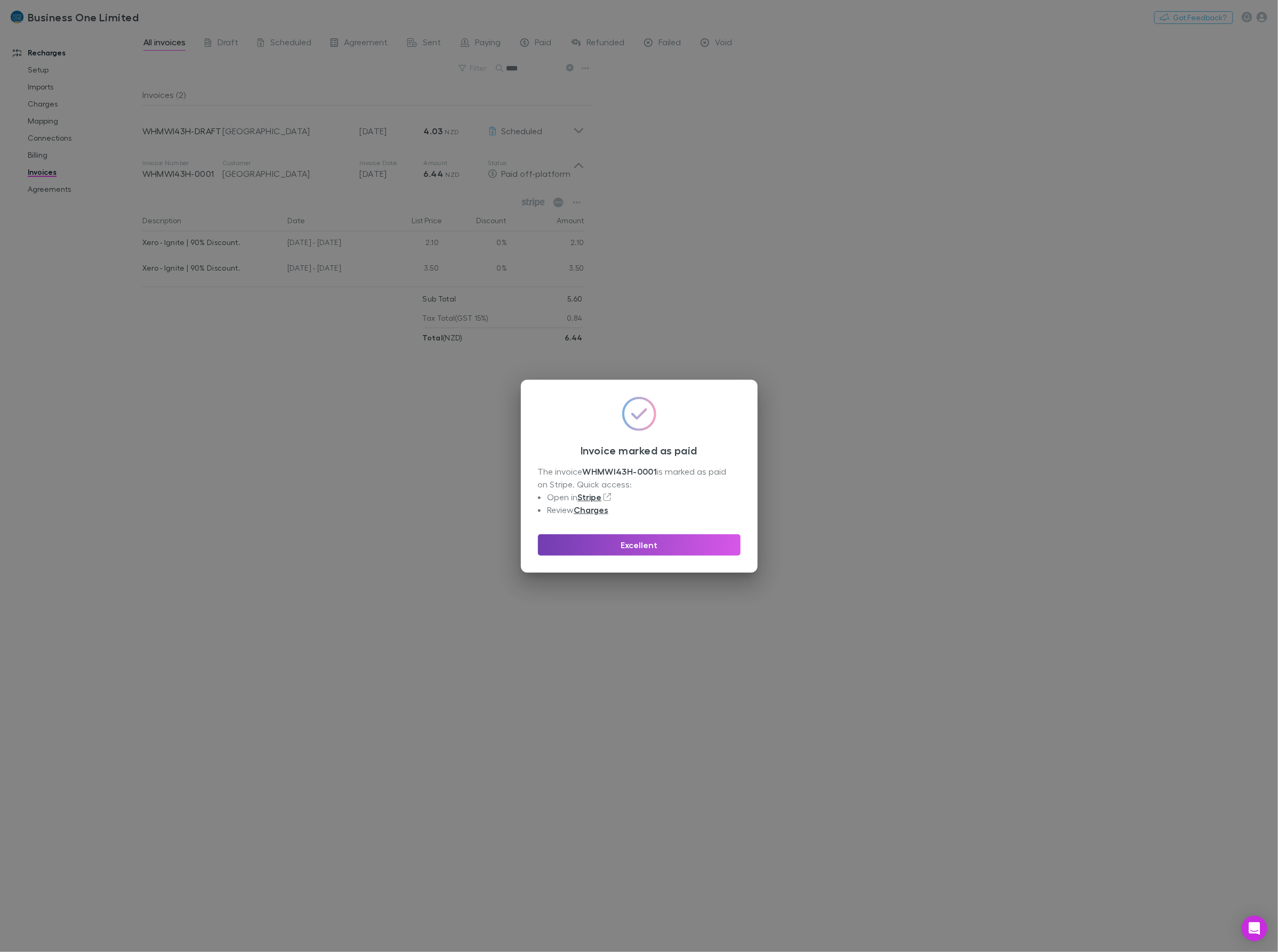
click at [678, 539] on button "Excellent" at bounding box center [639, 545] width 202 height 21
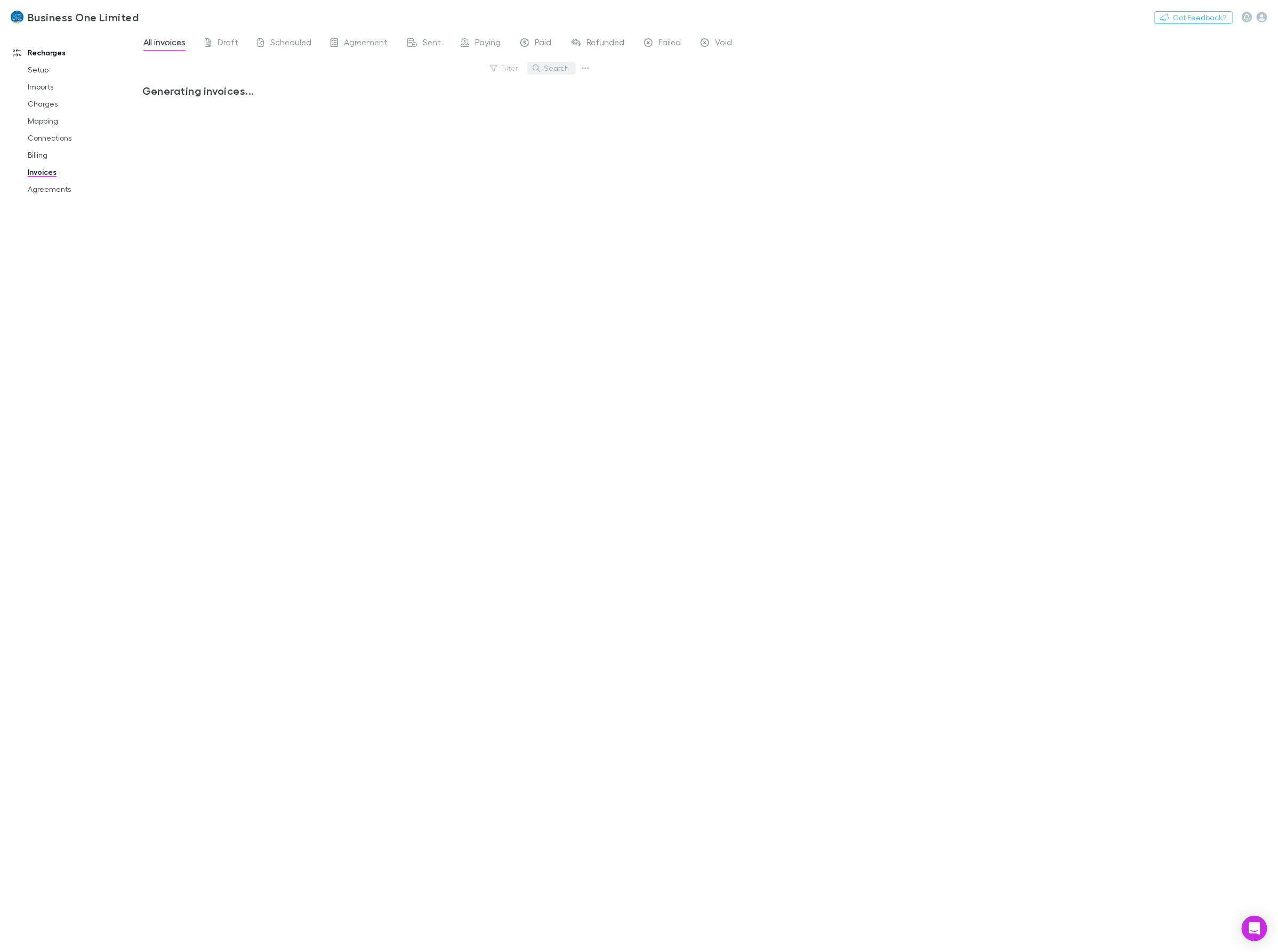
click at [546, 68] on button "Search" at bounding box center [551, 68] width 48 height 13
type input "*****"
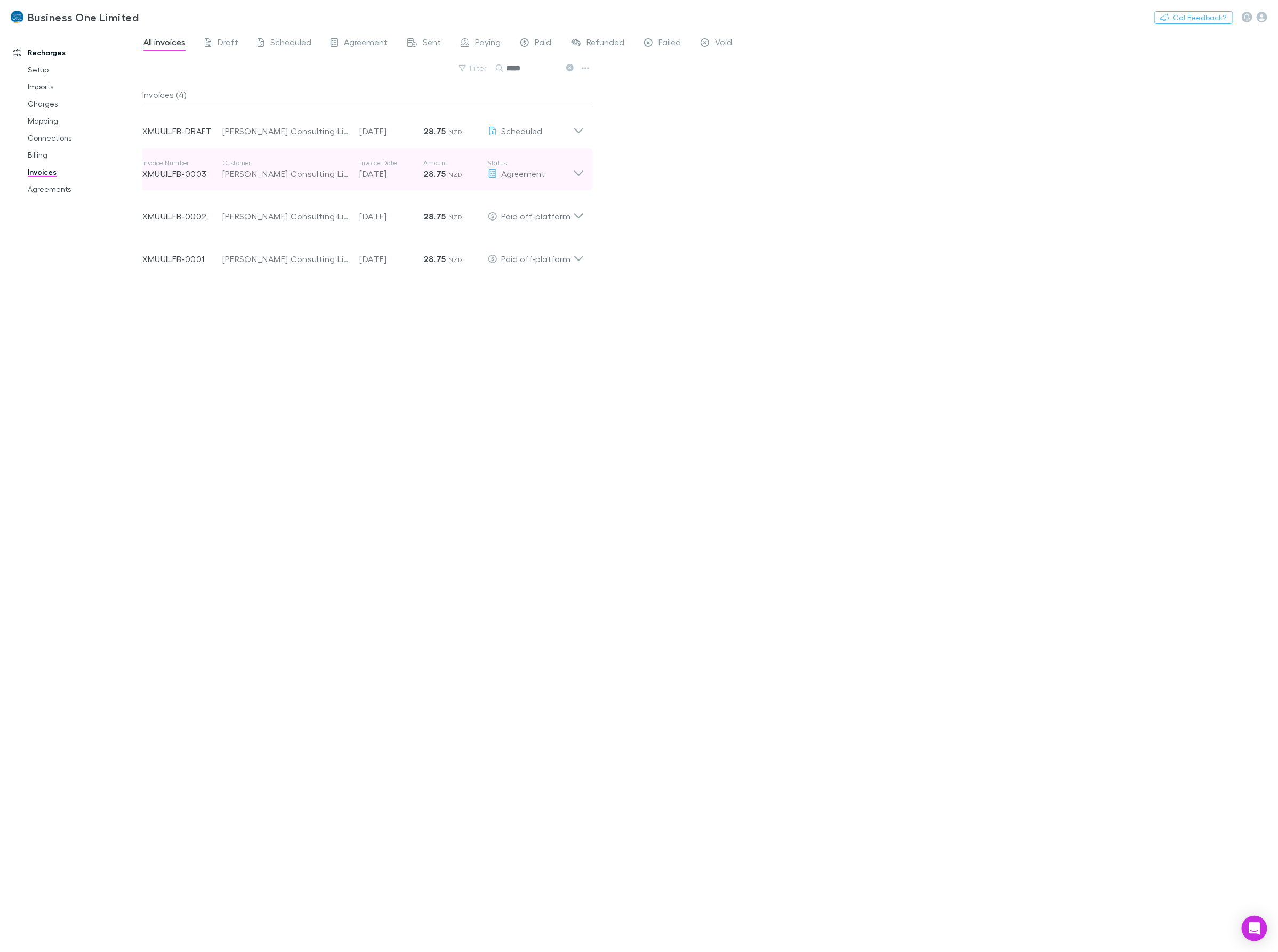
click at [579, 172] on icon at bounding box center [578, 169] width 11 height 21
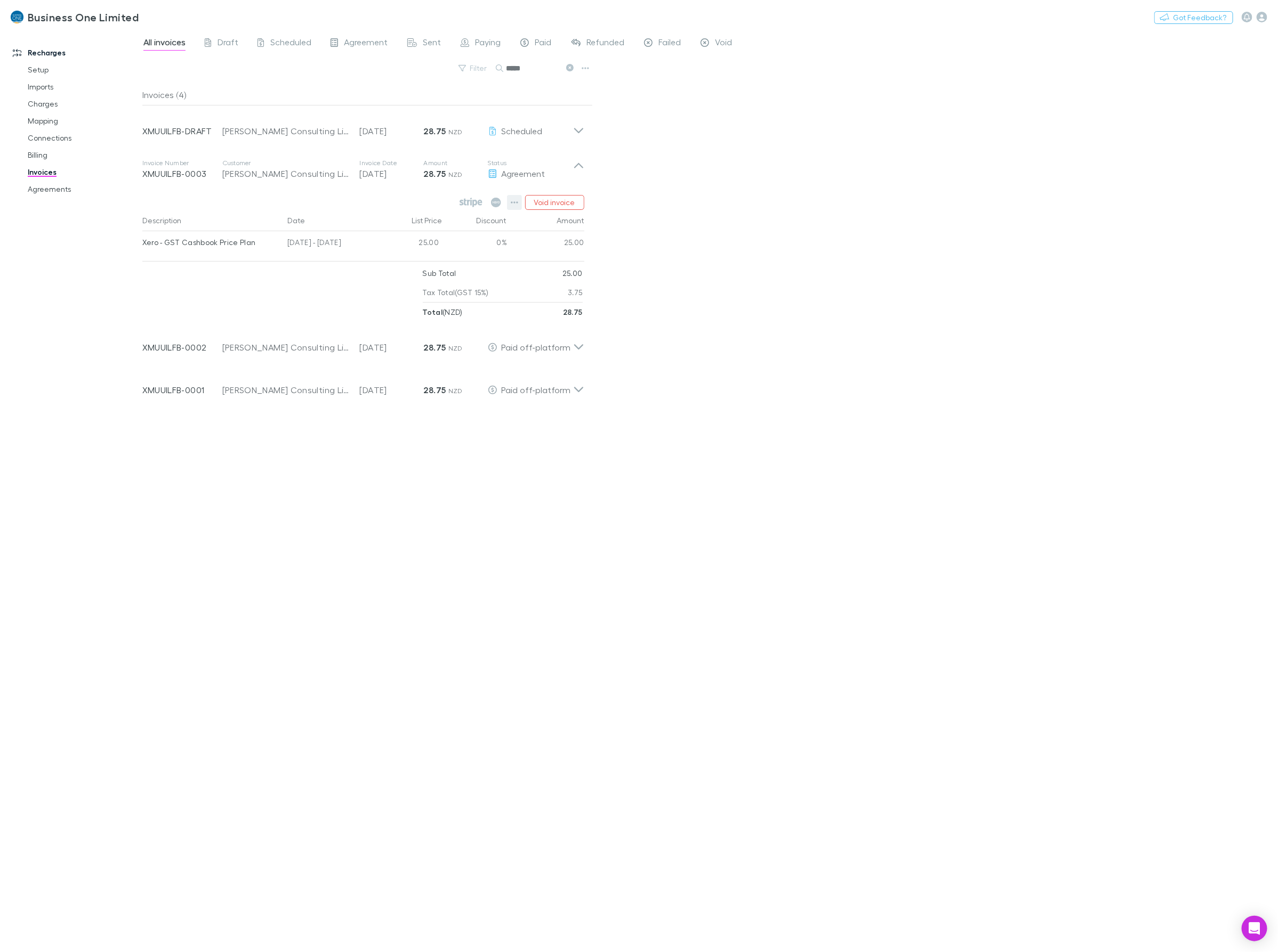
click at [520, 203] on button "button" at bounding box center [514, 202] width 15 height 15
click at [417, 264] on p "Mark as paid" at bounding box center [449, 265] width 130 height 13
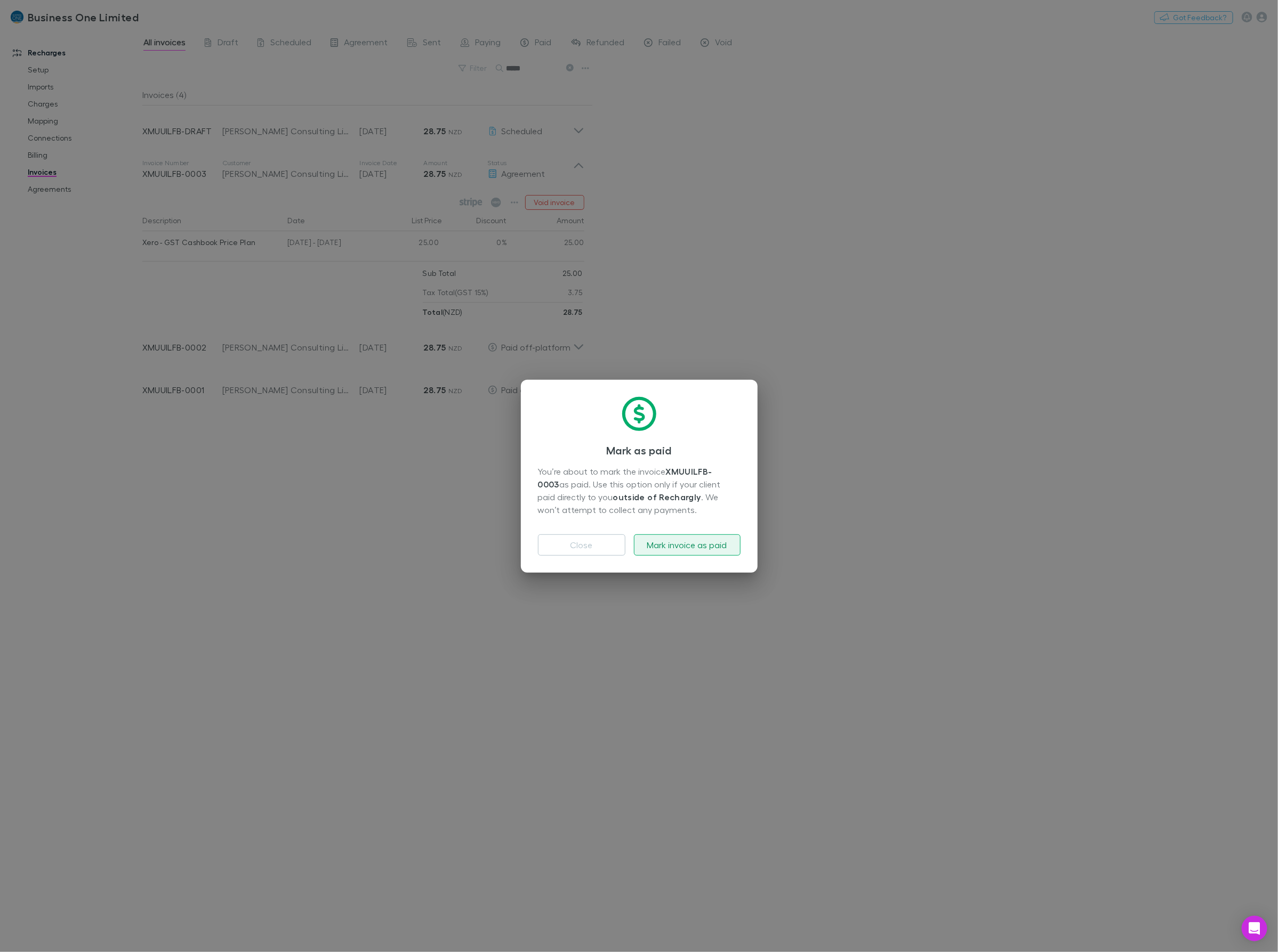
click at [680, 546] on button "Mark invoice as paid" at bounding box center [687, 545] width 106 height 21
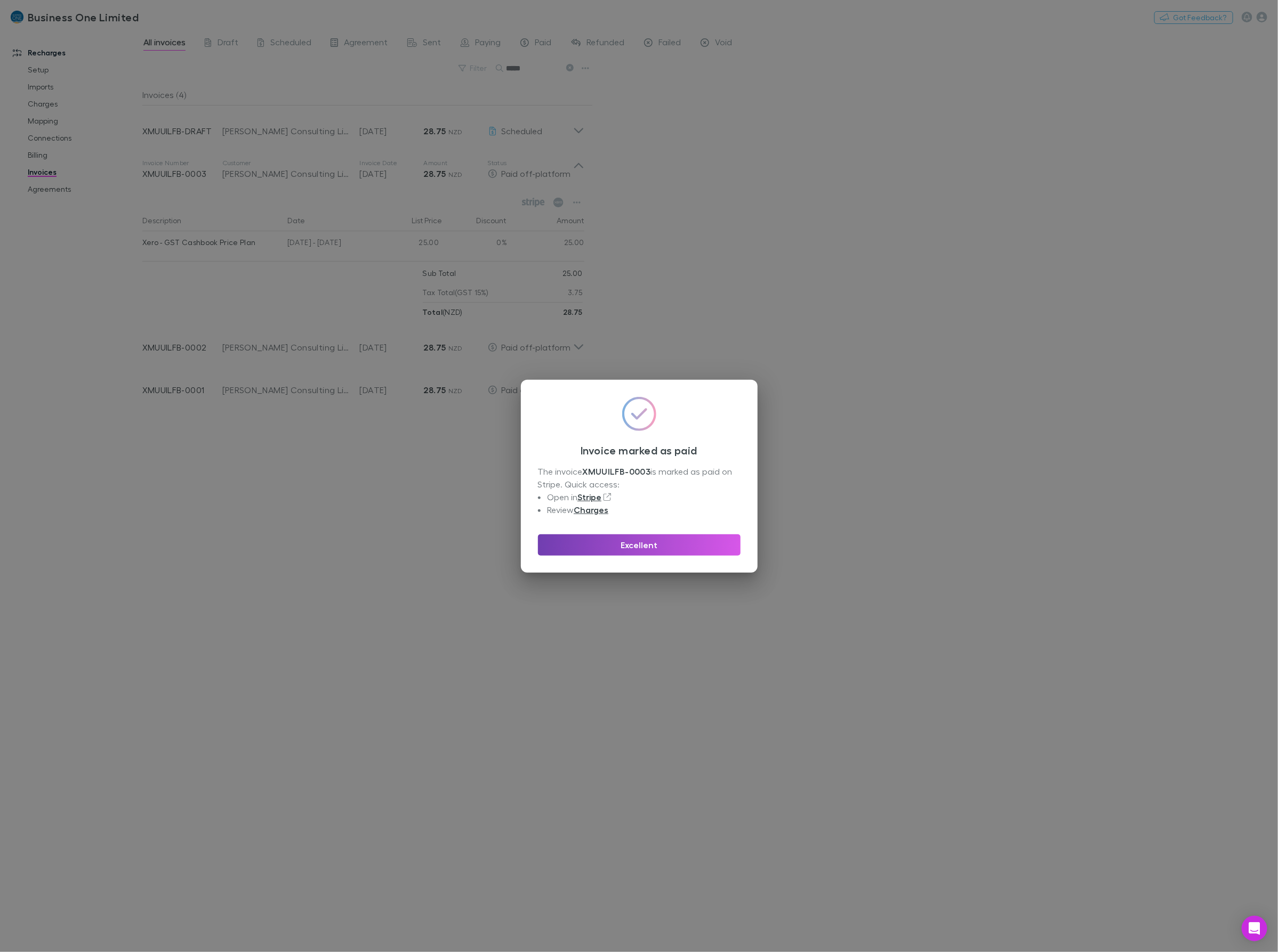
click at [708, 555] on button "Excellent" at bounding box center [639, 545] width 202 height 21
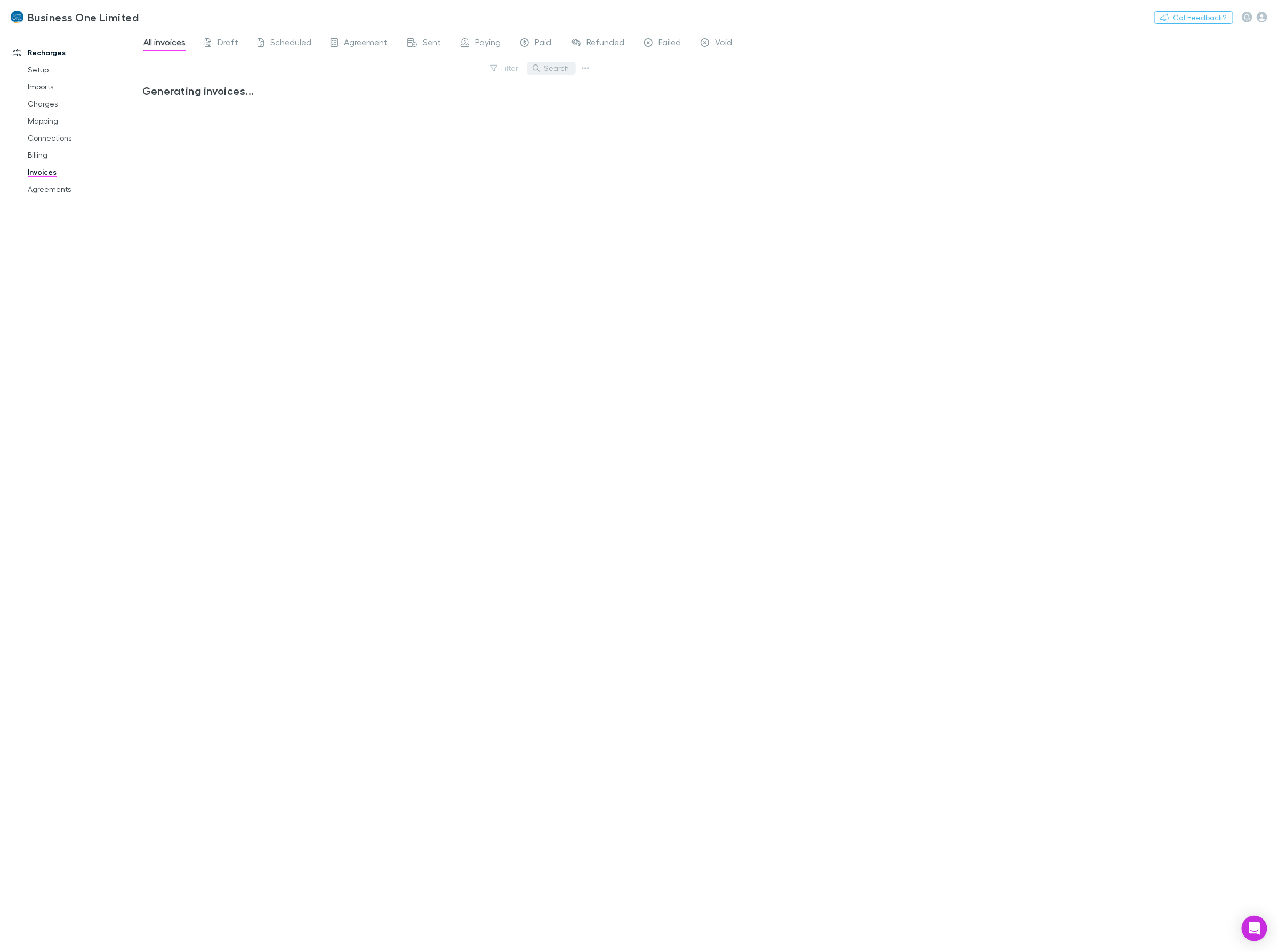
click at [560, 70] on button "Search" at bounding box center [551, 68] width 48 height 13
type input "*"
type input "****"
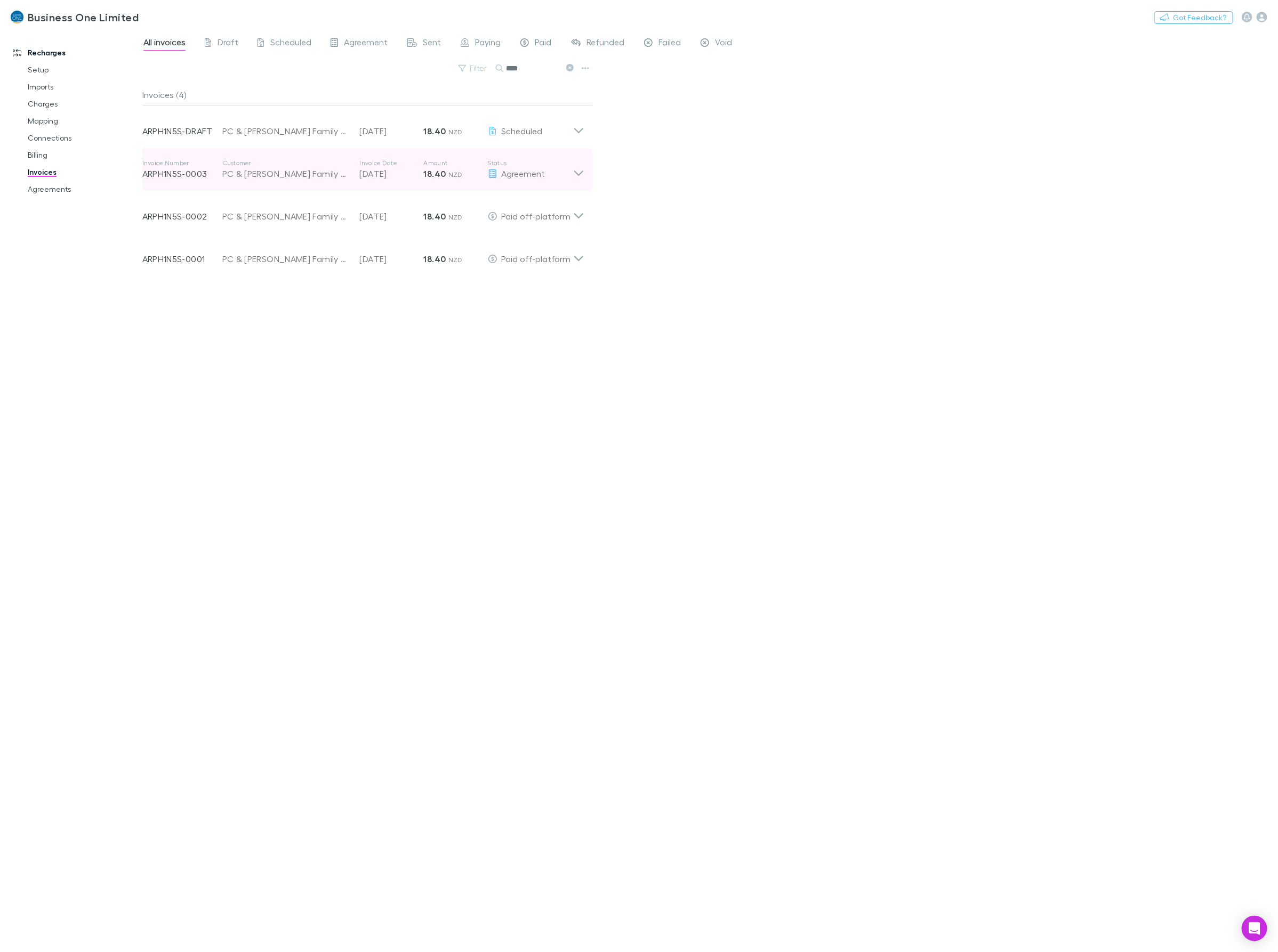
click at [580, 172] on icon at bounding box center [578, 169] width 11 height 21
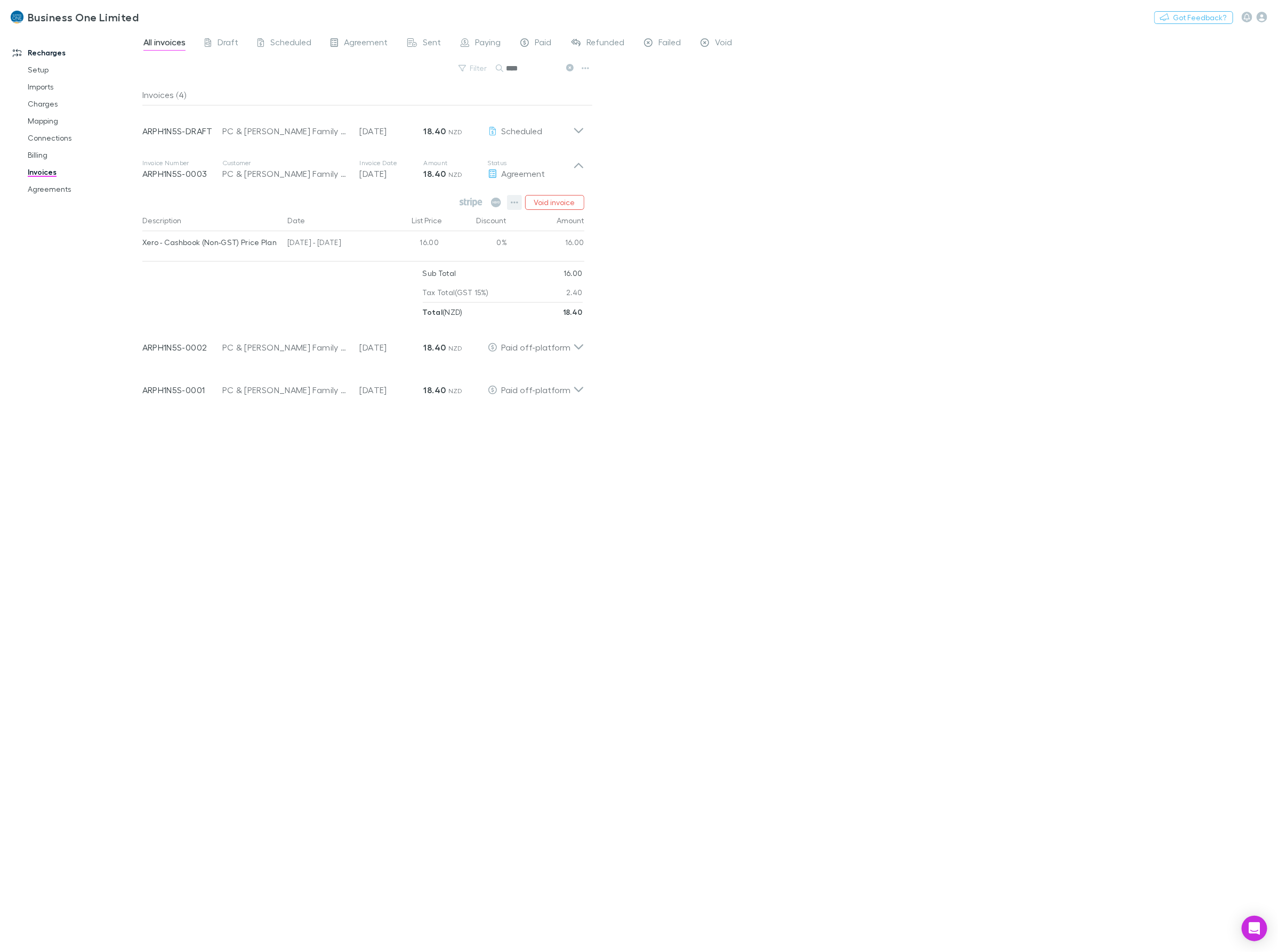
click at [512, 206] on icon "button" at bounding box center [515, 202] width 8 height 8
click at [440, 365] on p "View agreement" at bounding box center [449, 364] width 130 height 13
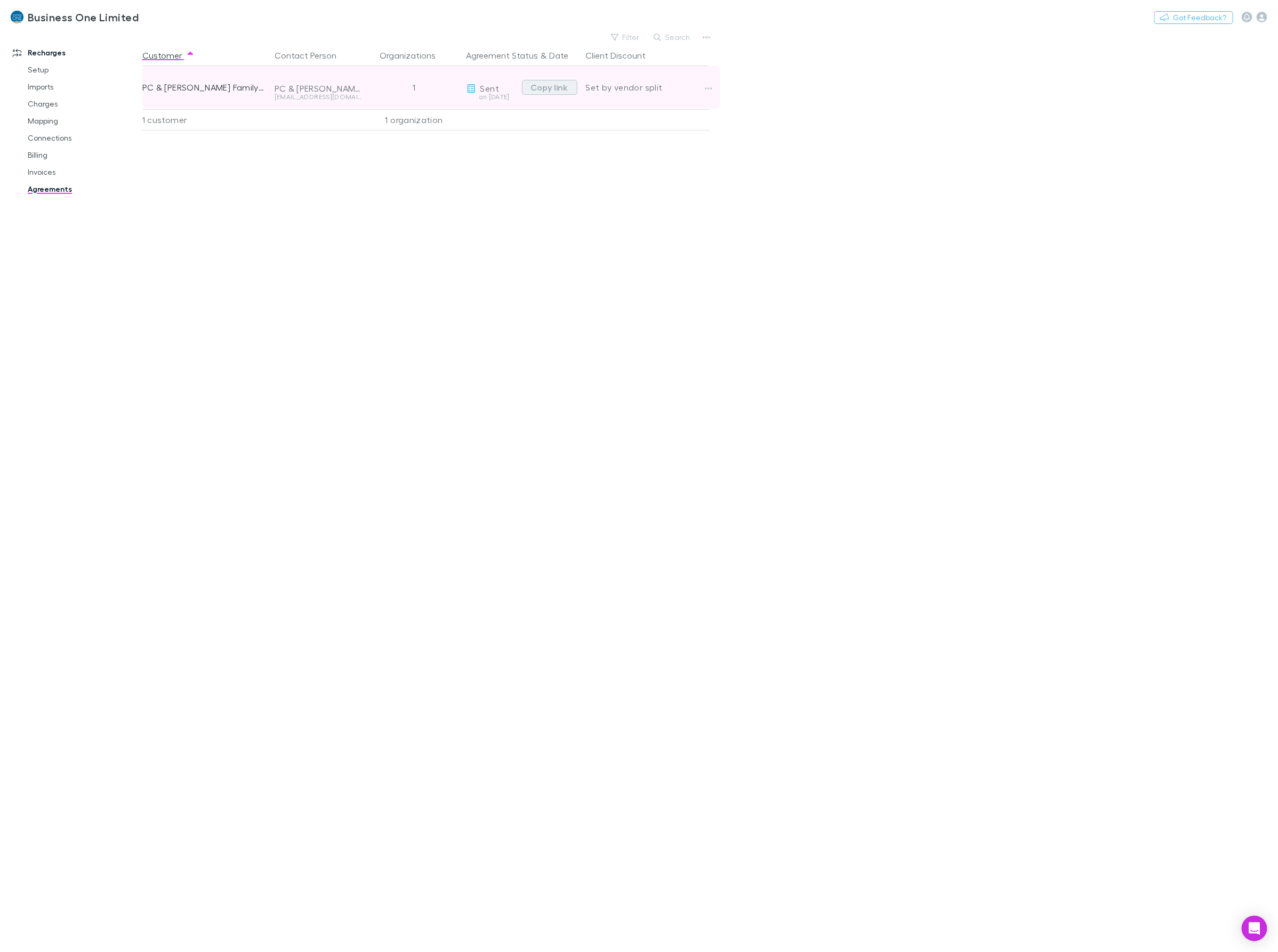
click at [542, 91] on button "Copy link" at bounding box center [549, 87] width 55 height 15
click at [440, 236] on div "Customer Contact Person Organizations Agreement Status & Date Client Discount P…" at bounding box center [435, 498] width 586 height 908
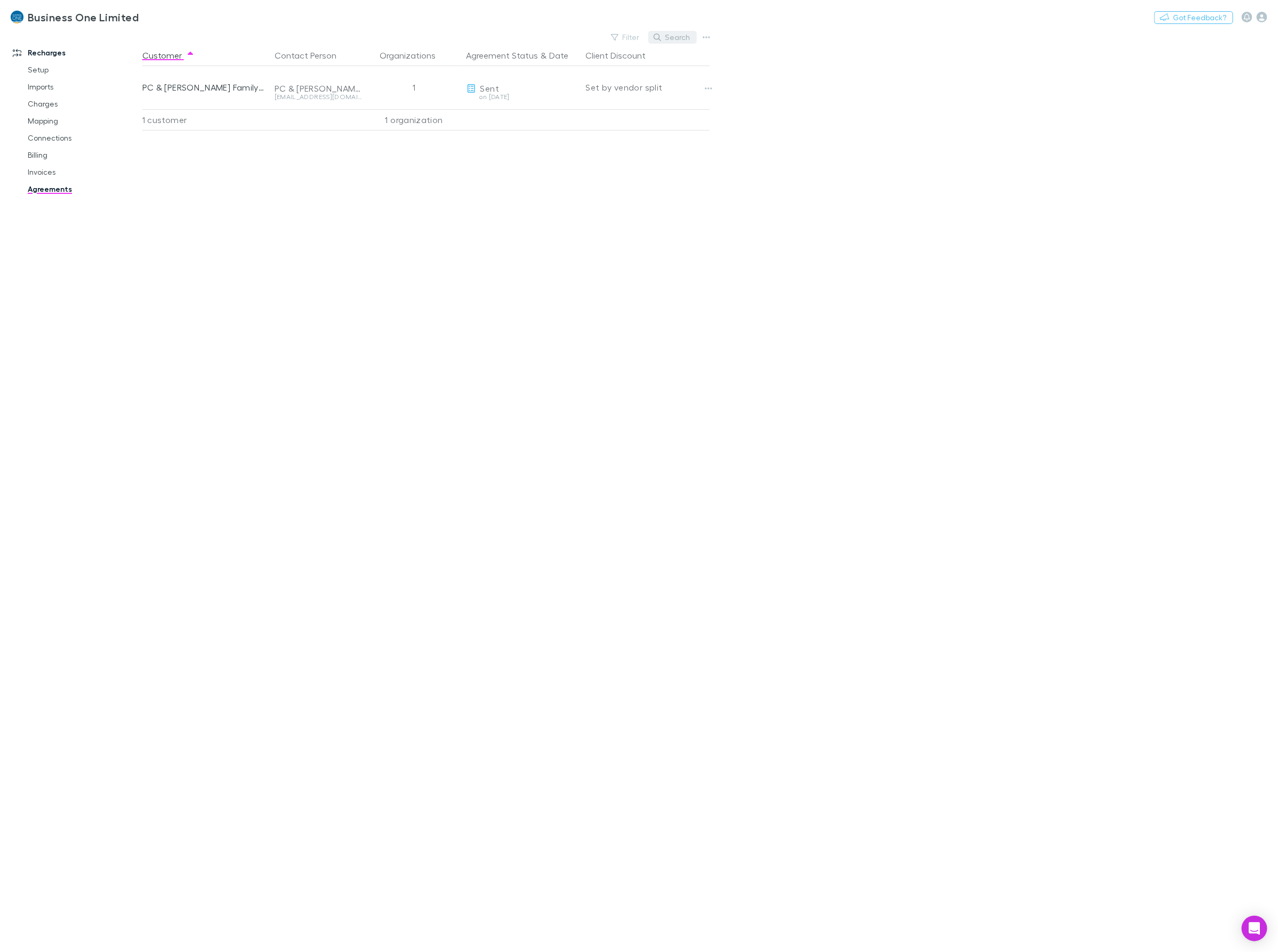
click at [670, 36] on button "Search" at bounding box center [672, 37] width 48 height 13
click at [656, 39] on input "*****" at bounding box center [654, 37] width 54 height 15
type input "****"
click at [555, 287] on div "Customer Contact Person Organizations Agreement Status & Date Client Discount N…" at bounding box center [435, 498] width 586 height 908
click at [35, 172] on link "Invoices" at bounding box center [83, 172] width 133 height 17
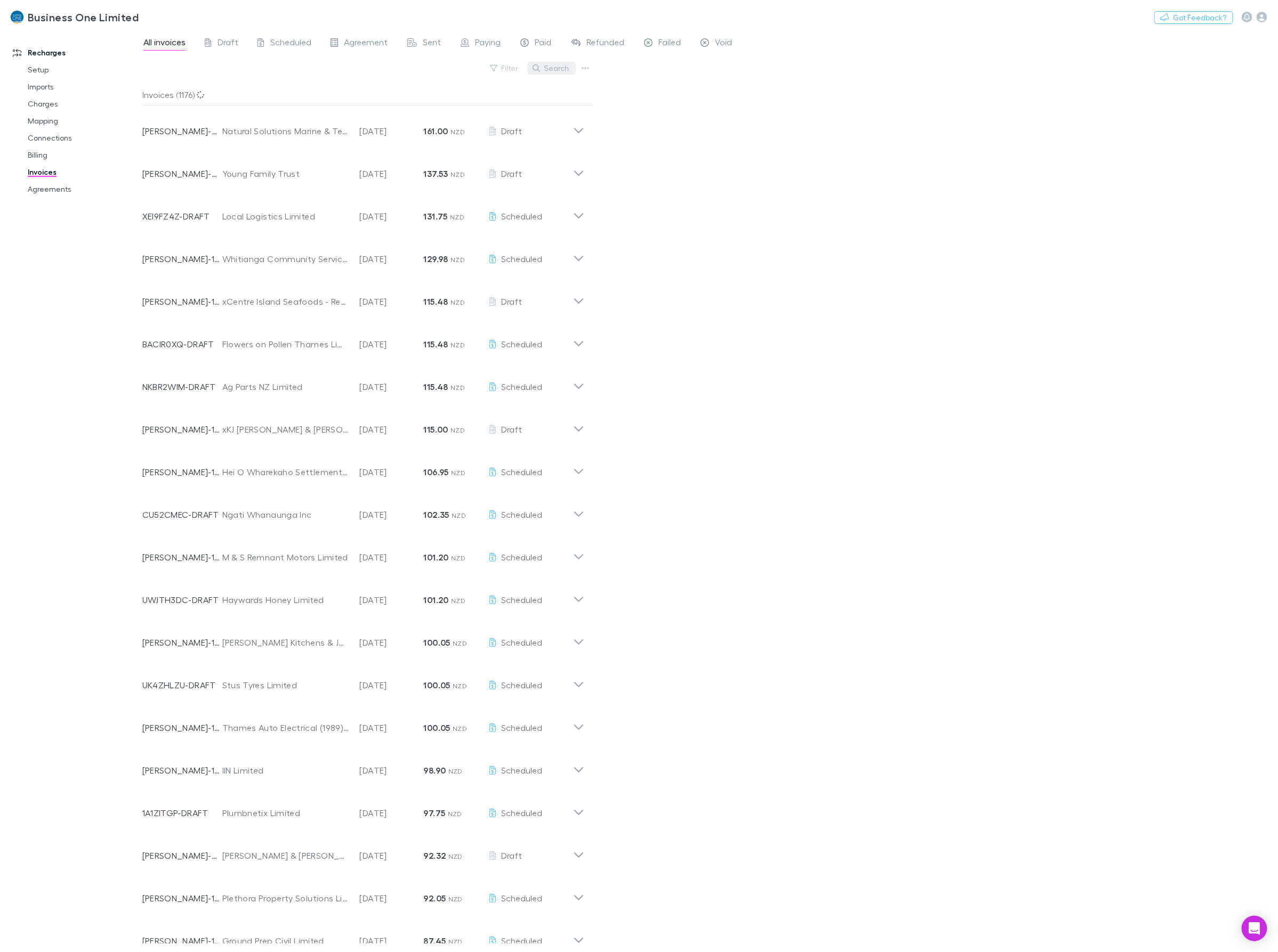
click at [539, 64] on icon "button" at bounding box center [536, 68] width 8 height 8
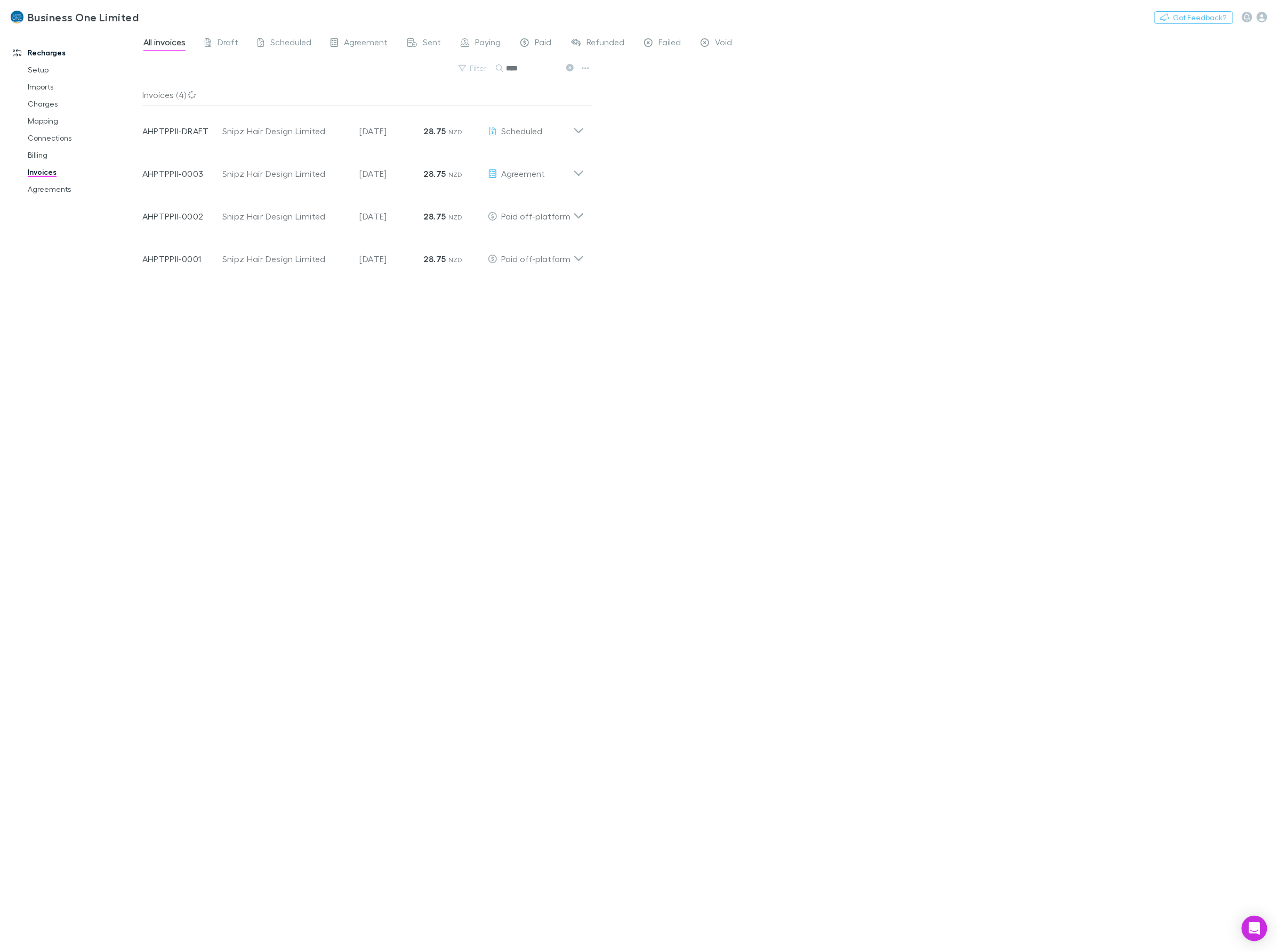
type input "****"
click at [573, 174] on icon at bounding box center [578, 169] width 11 height 21
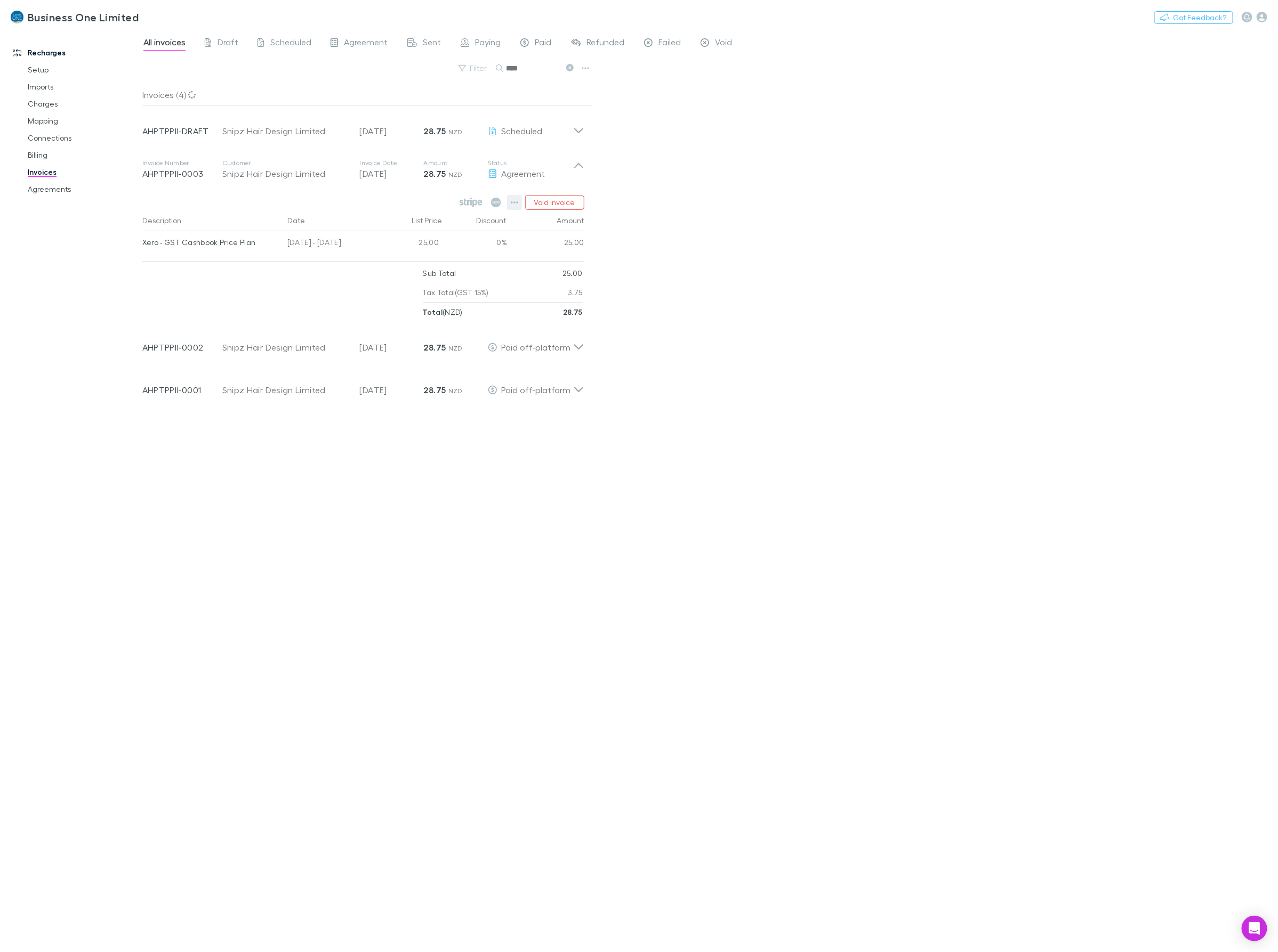
click at [506, 204] on div "Void invoice" at bounding box center [521, 202] width 128 height 15
click at [513, 201] on icon "button" at bounding box center [515, 202] width 8 height 8
click at [416, 366] on p "View agreement" at bounding box center [449, 364] width 130 height 13
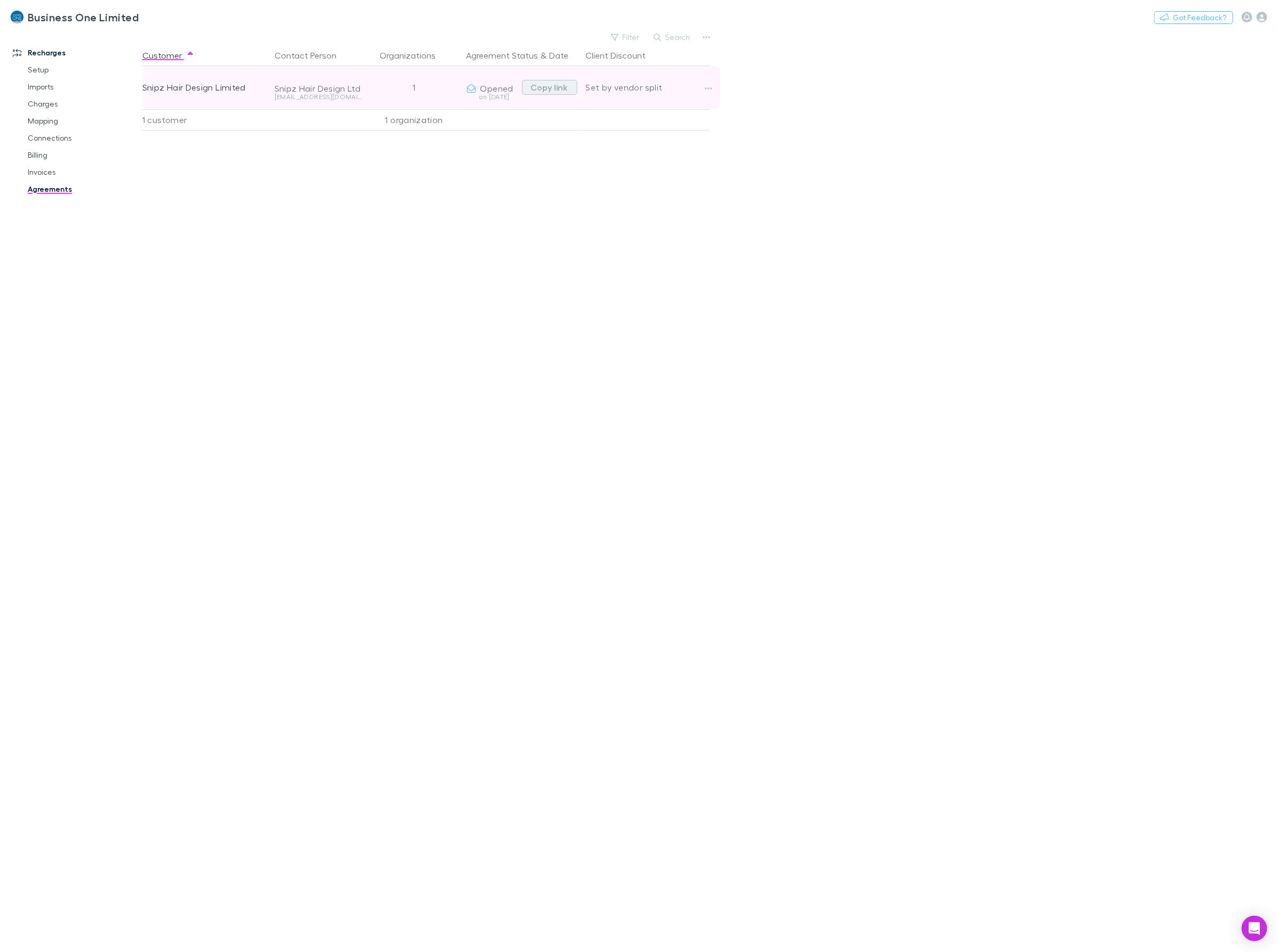
click at [545, 91] on button "Copy link" at bounding box center [549, 87] width 55 height 15
drag, startPoint x: 39, startPoint y: 171, endPoint x: 663, endPoint y: 22, distance: 641.5
click at [39, 171] on link "Invoices" at bounding box center [83, 172] width 133 height 17
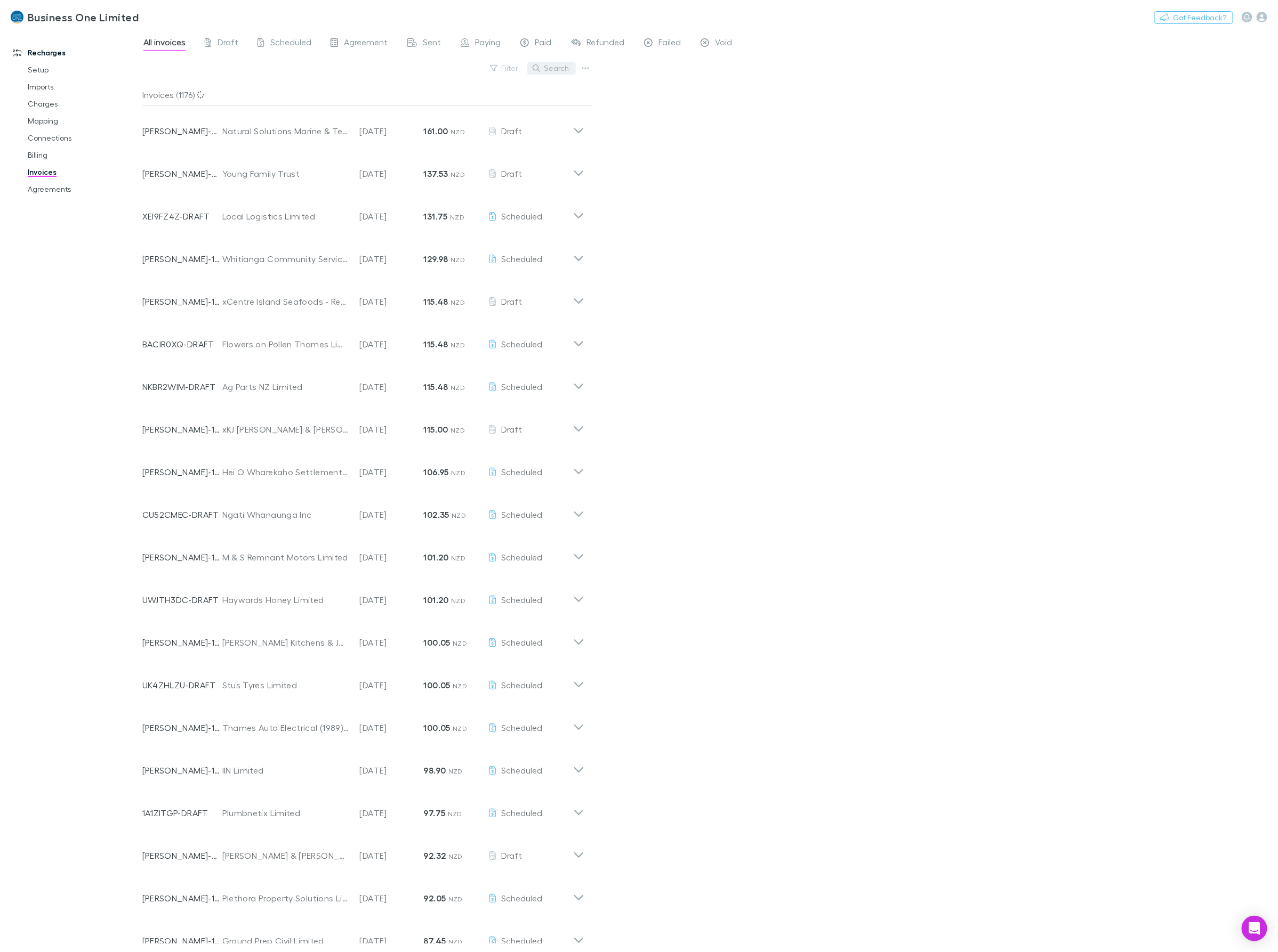
click at [564, 67] on button "Search" at bounding box center [551, 68] width 48 height 13
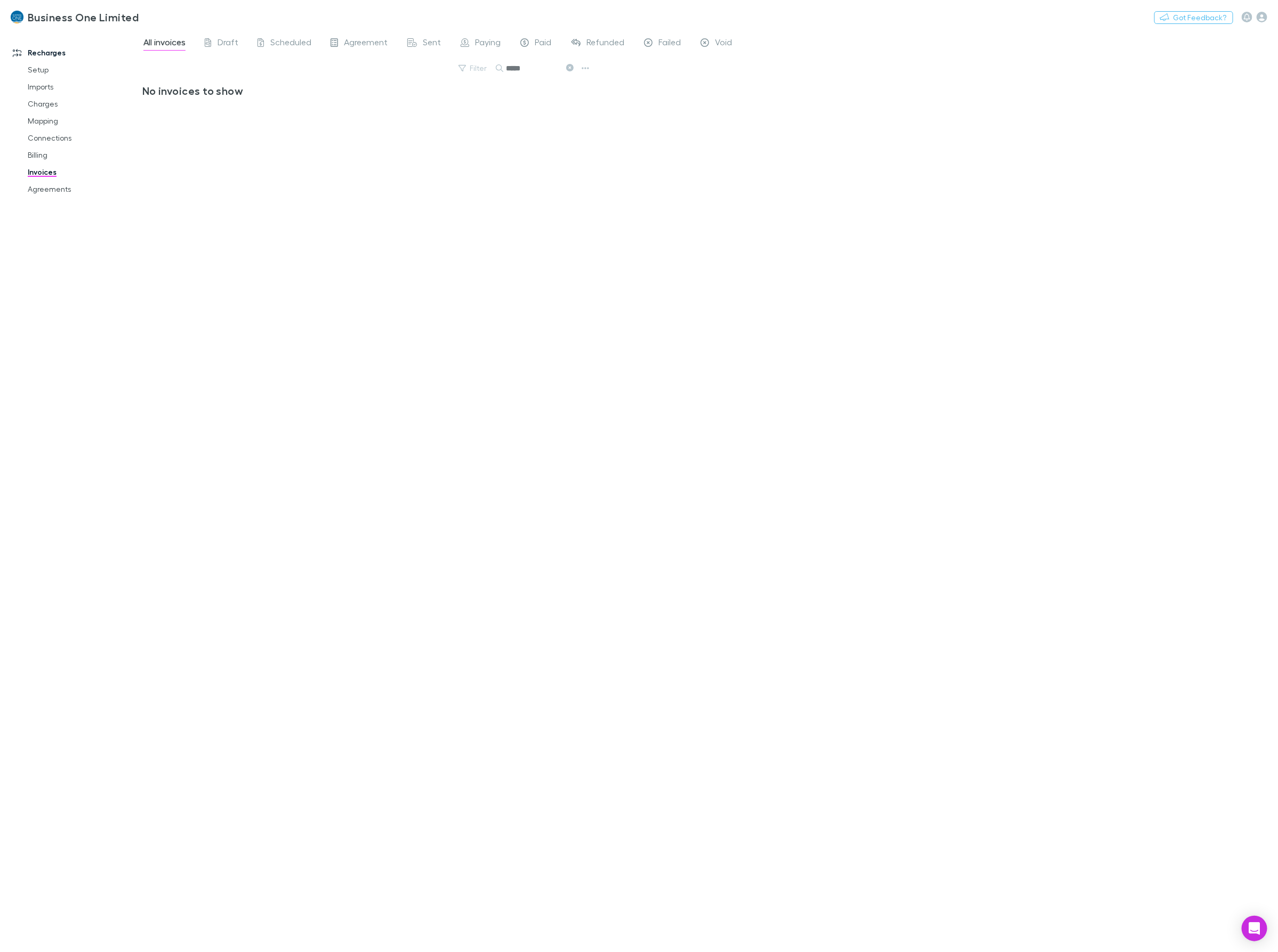
drag, startPoint x: 544, startPoint y: 65, endPoint x: 310, endPoint y: 99, distance: 236.5
click at [311, 99] on div "All invoices Draft Scheduled Agreement Sent Paying Paid Refunded Failed Void Fi…" at bounding box center [710, 491] width 1135 height 922
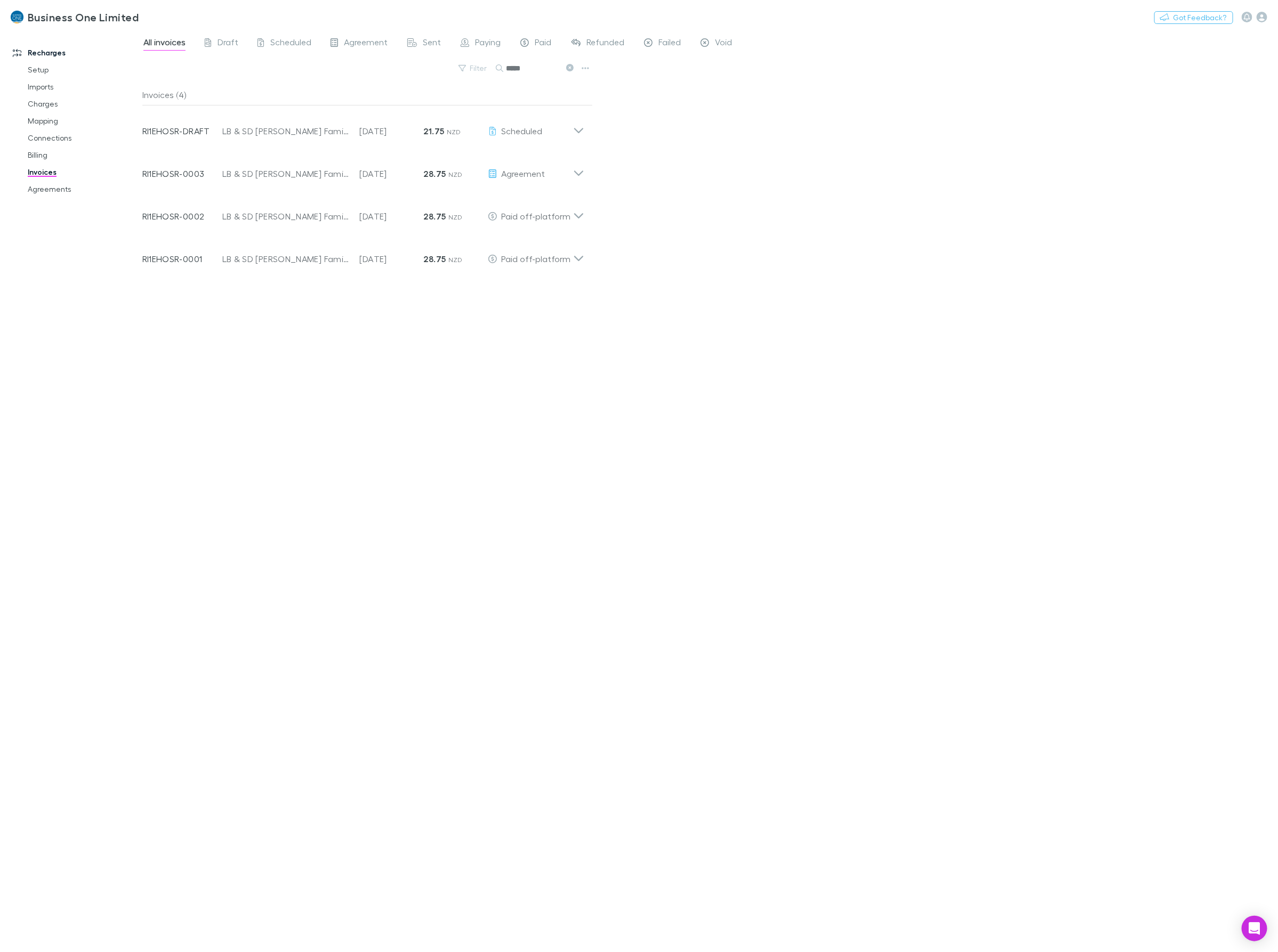
drag, startPoint x: 440, startPoint y: 79, endPoint x: 377, endPoint y: 83, distance: 63.1
click at [377, 81] on div "Filter Search *****" at bounding box center [368, 72] width 451 height 23
type input "****"
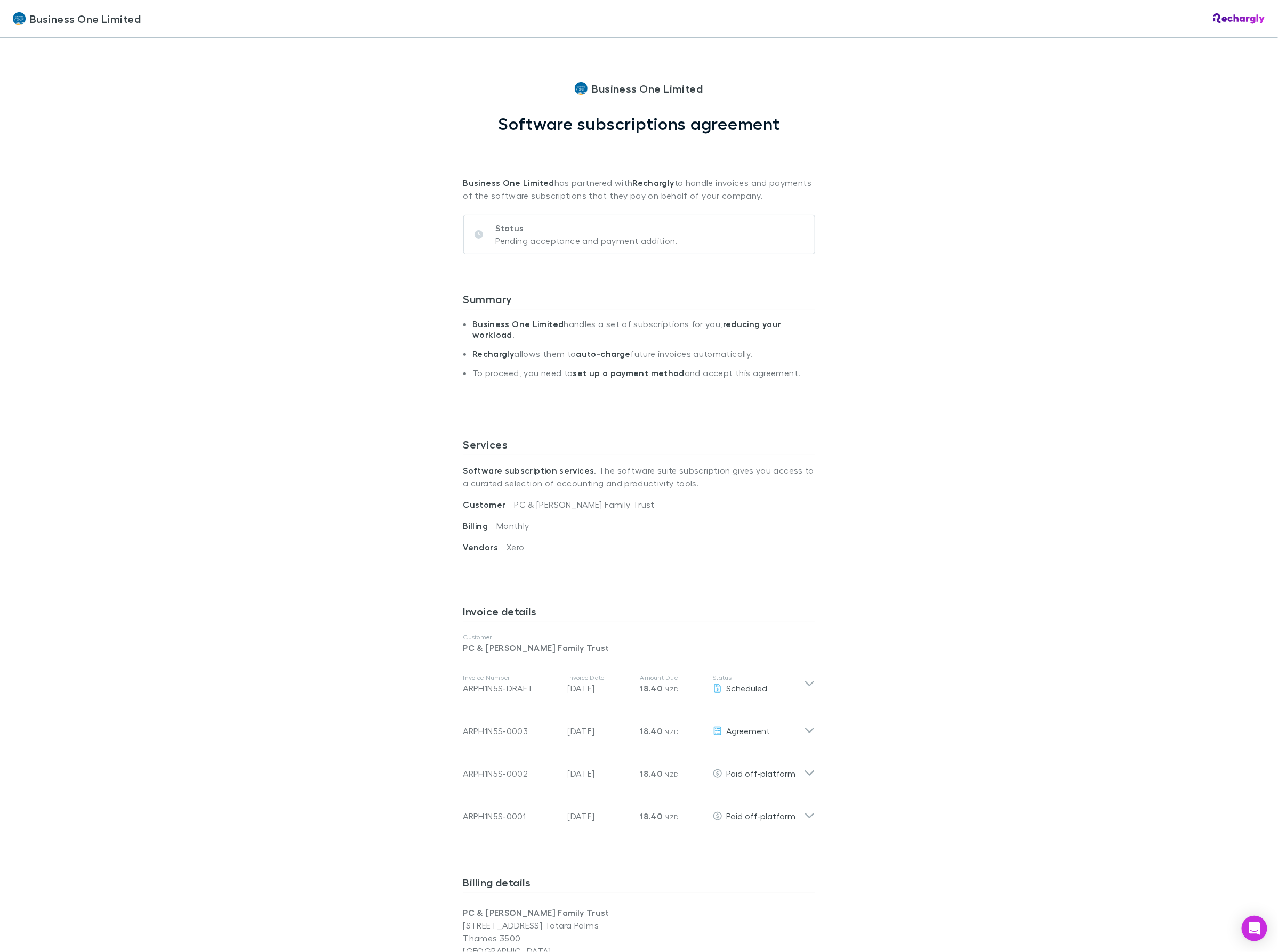
click at [268, 350] on div "Business One Limited Business One Limited Software subscriptions agreement Busi…" at bounding box center [639, 476] width 1278 height 952
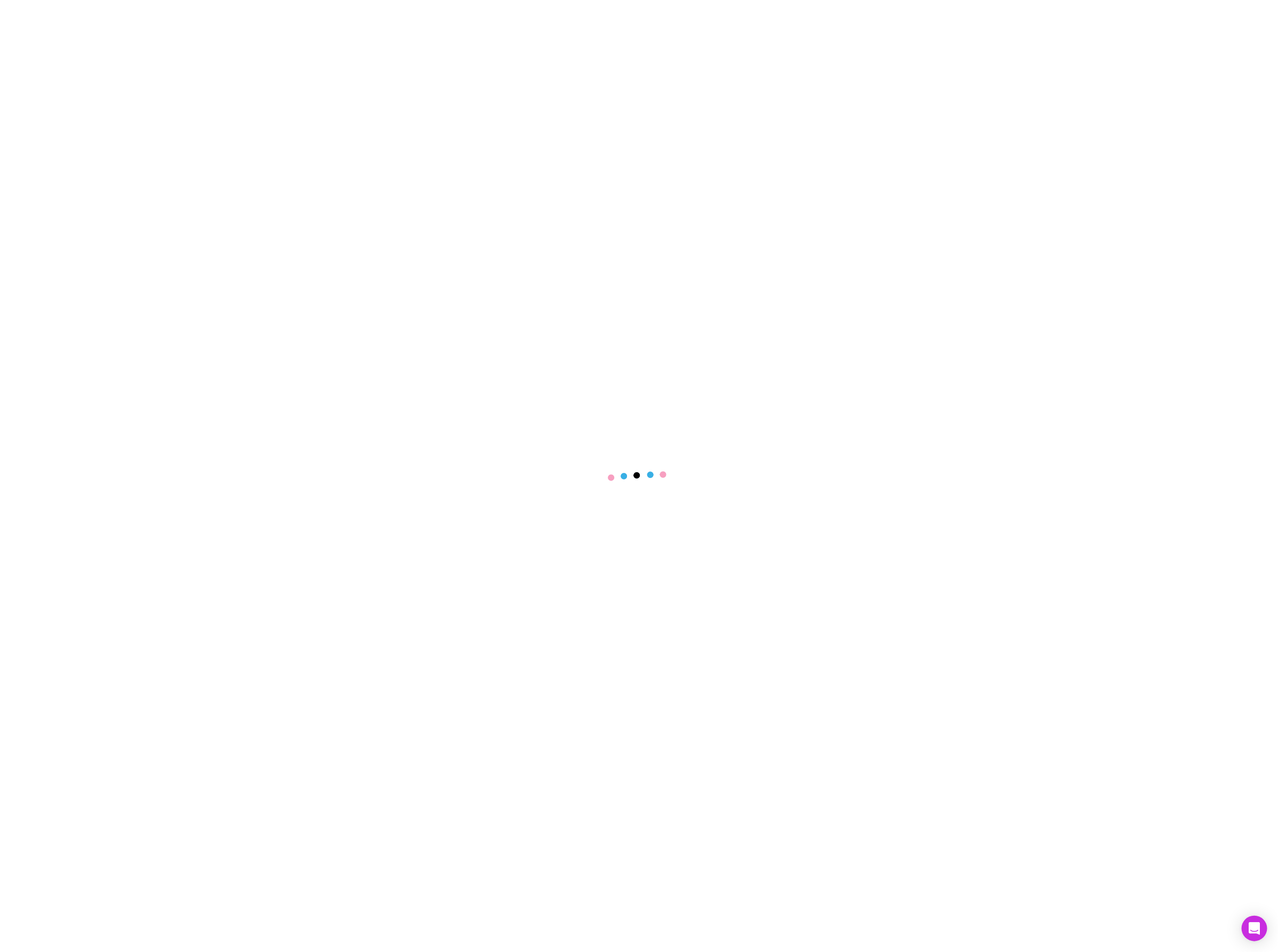
click at [404, 397] on main at bounding box center [639, 476] width 1278 height 952
